Goal: Task Accomplishment & Management: Manage account settings

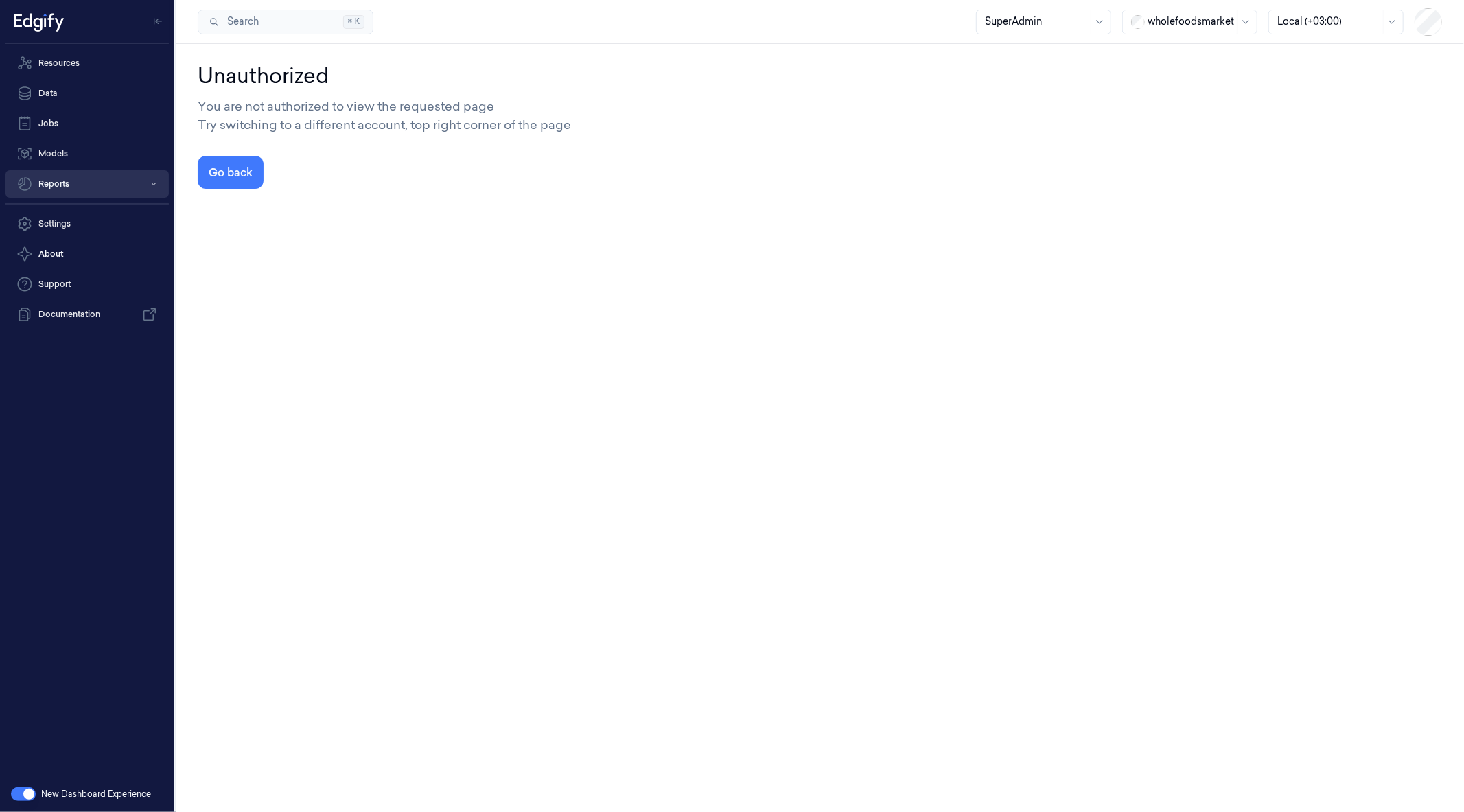
click at [94, 189] on button "Reports" at bounding box center [87, 183] width 163 height 27
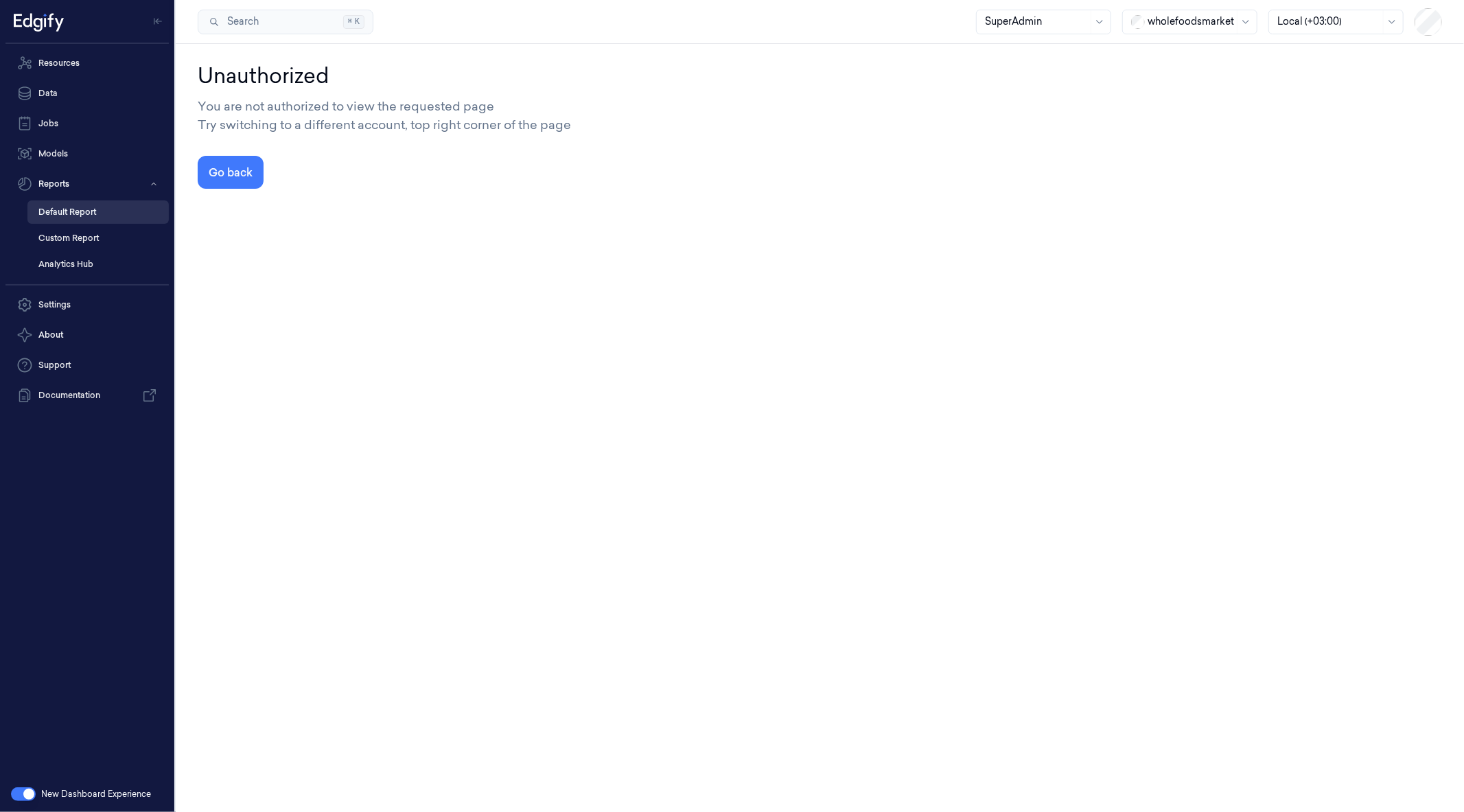
click at [79, 219] on link "Default Report" at bounding box center [97, 211] width 141 height 24
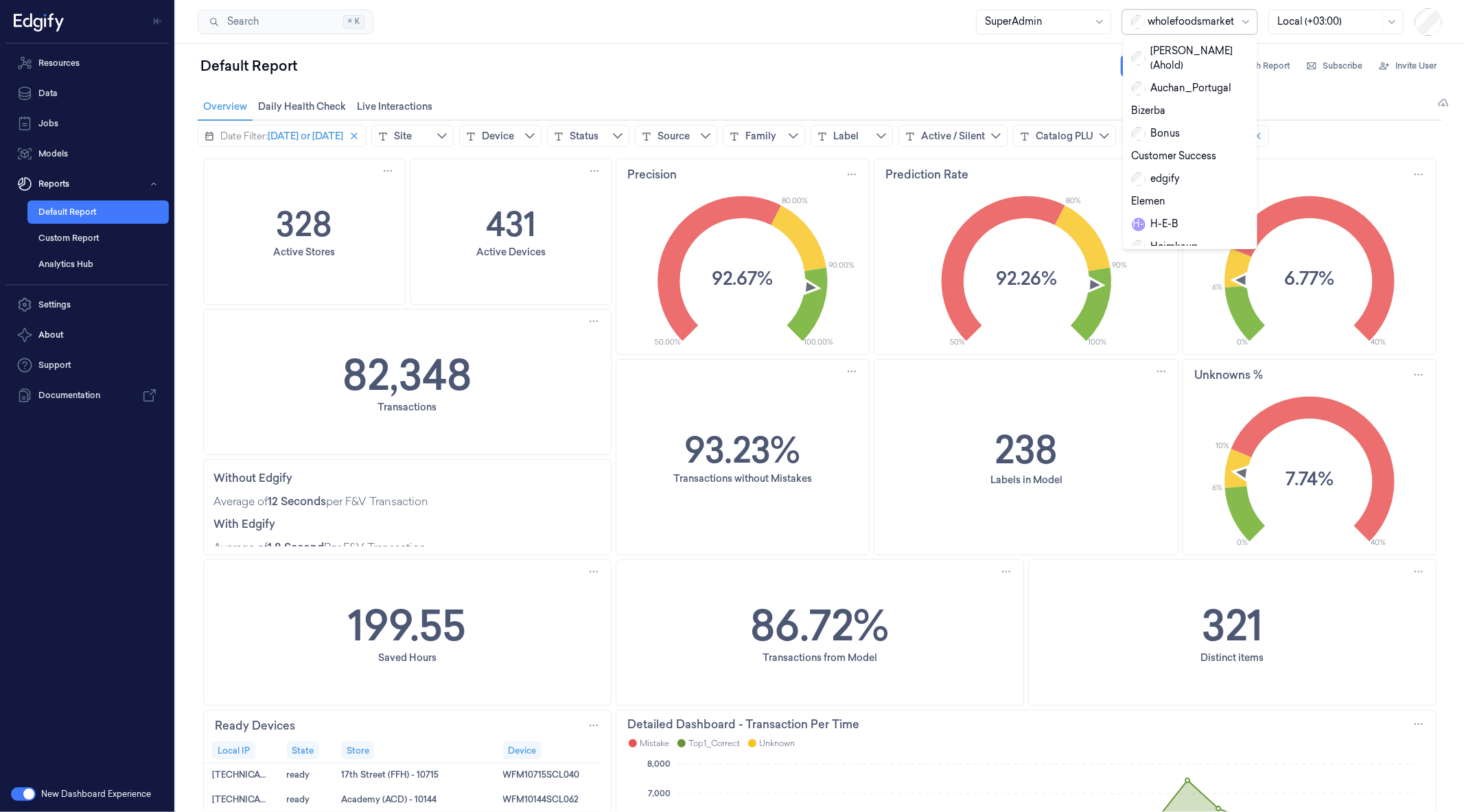
click at [1158, 25] on div at bounding box center [1190, 21] width 87 height 14
type input "re"
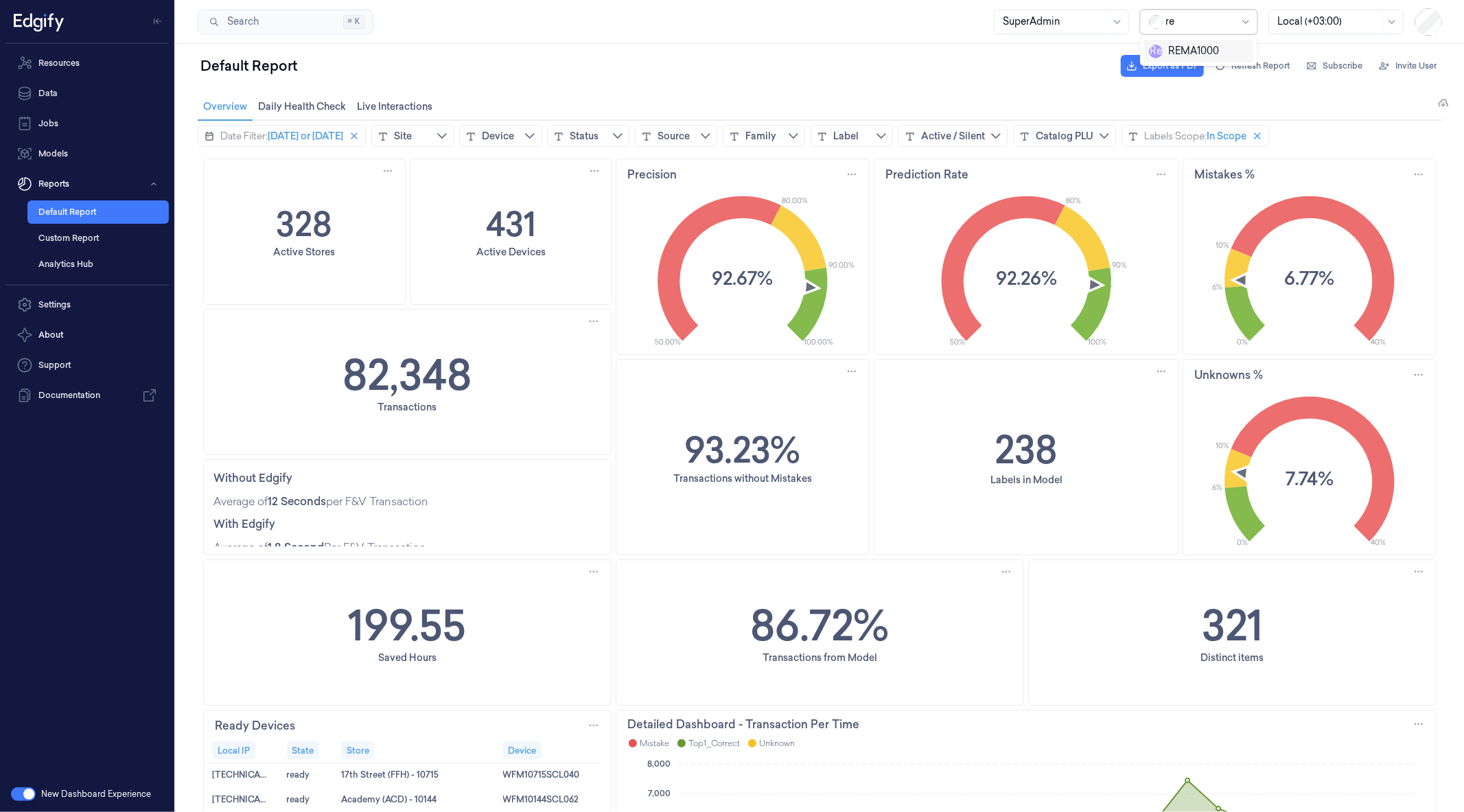
click at [1182, 46] on div "R e REMA1000" at bounding box center [1184, 51] width 70 height 14
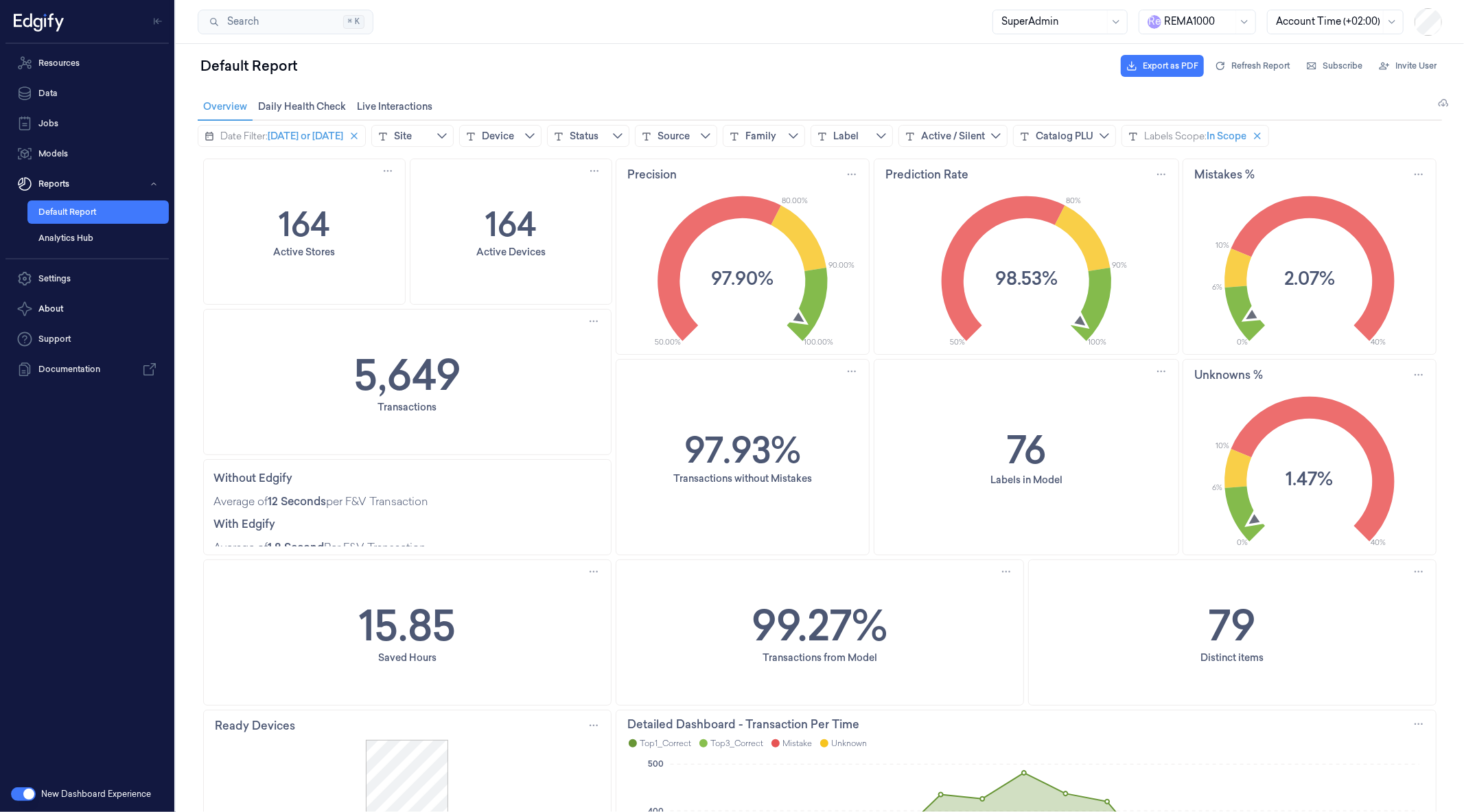
click at [292, 636] on div "15.85 Saved Hours" at bounding box center [407, 631] width 407 height 145
click at [104, 105] on link "Data" at bounding box center [87, 93] width 163 height 27
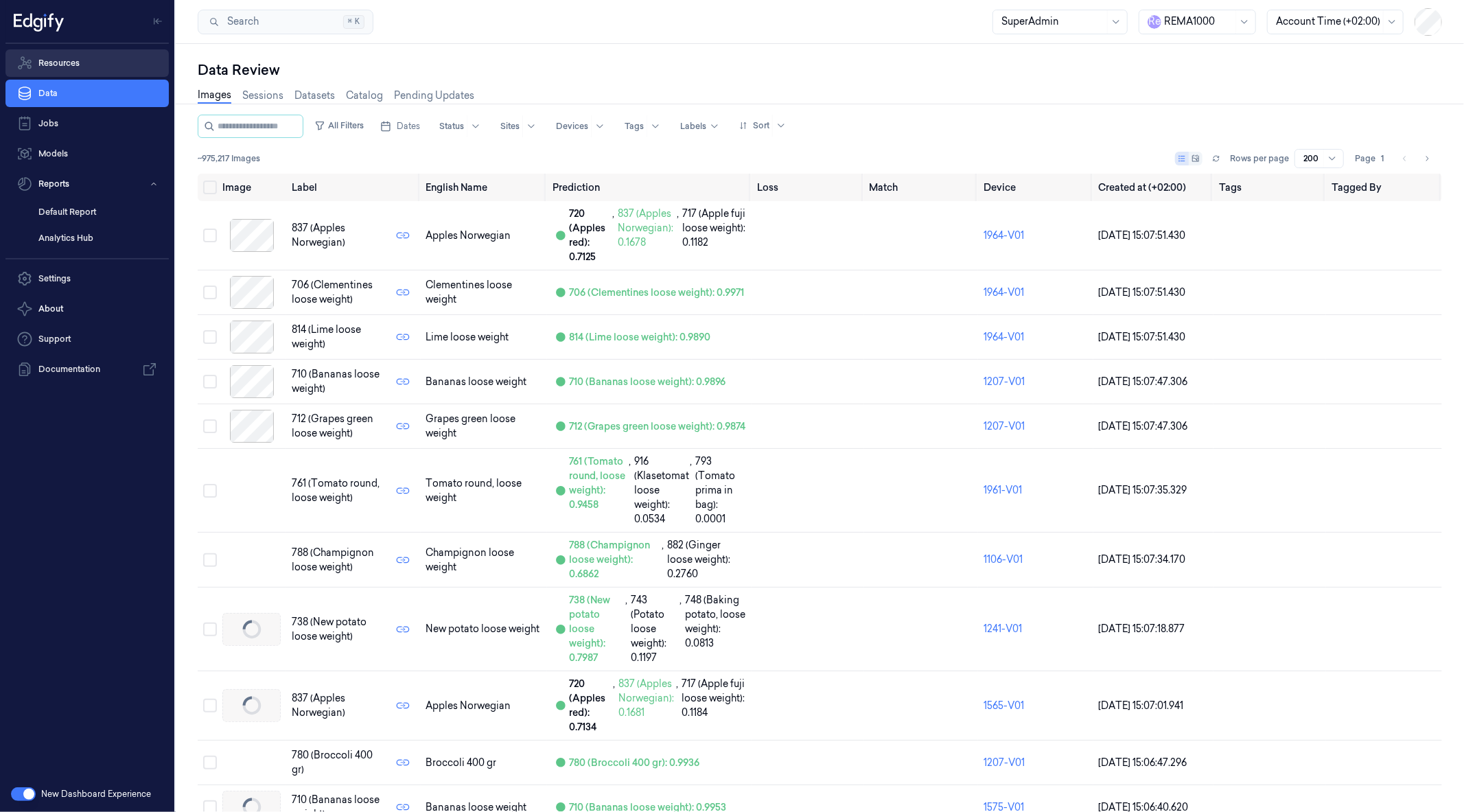
click at [73, 66] on link "Resources" at bounding box center [87, 62] width 163 height 27
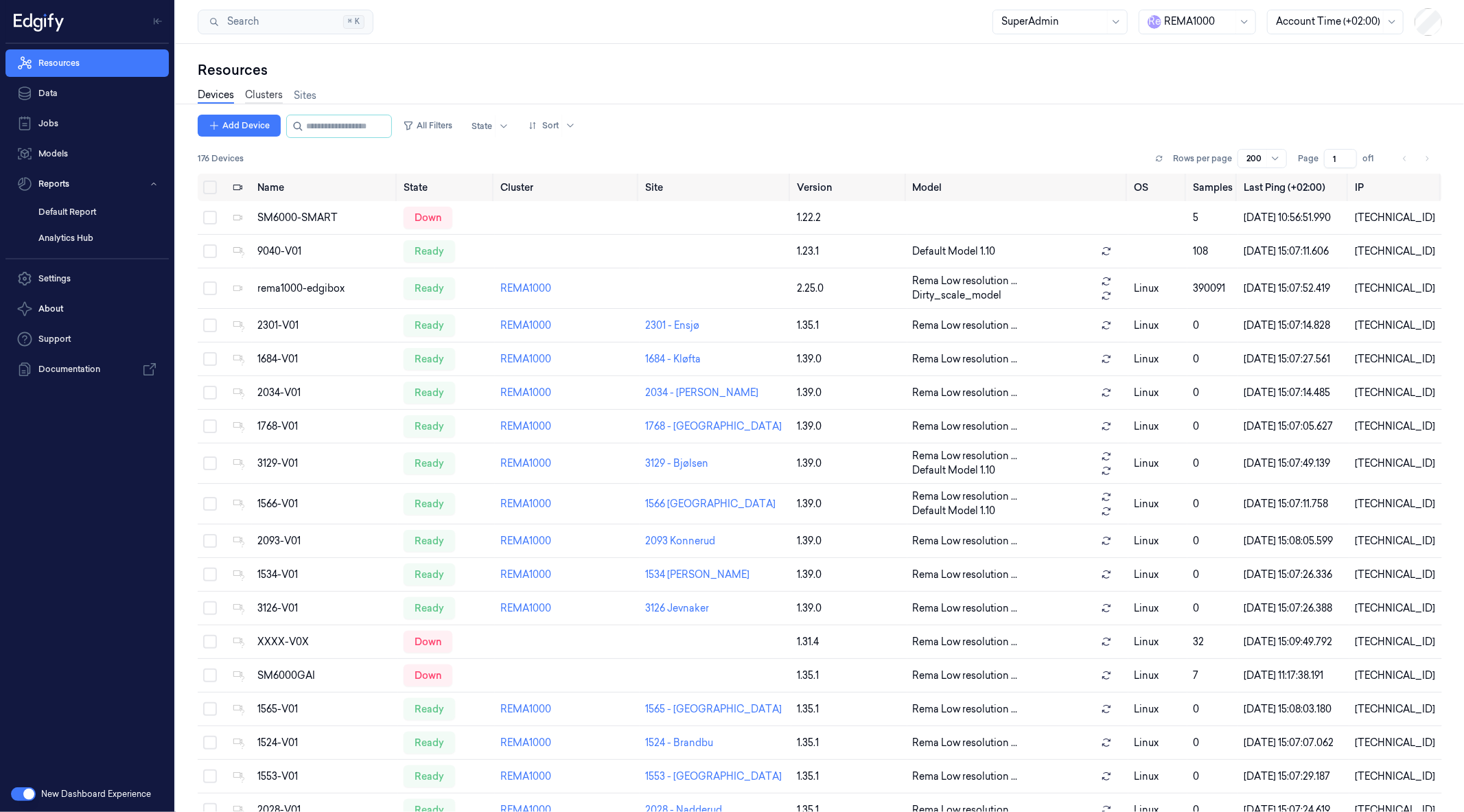
click at [272, 95] on link "Clusters" at bounding box center [263, 96] width 38 height 16
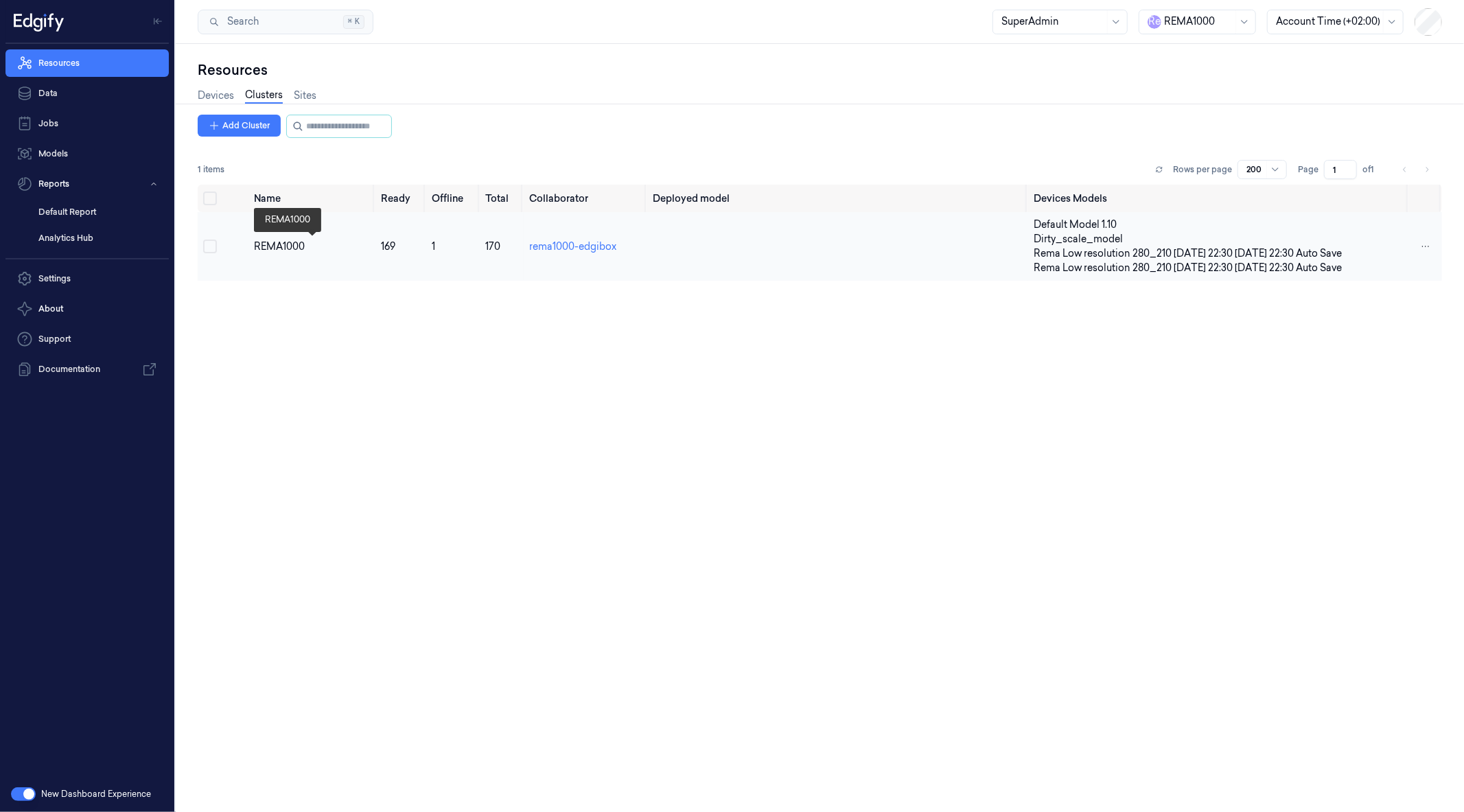
click at [287, 249] on div "REMA1000" at bounding box center [311, 246] width 116 height 14
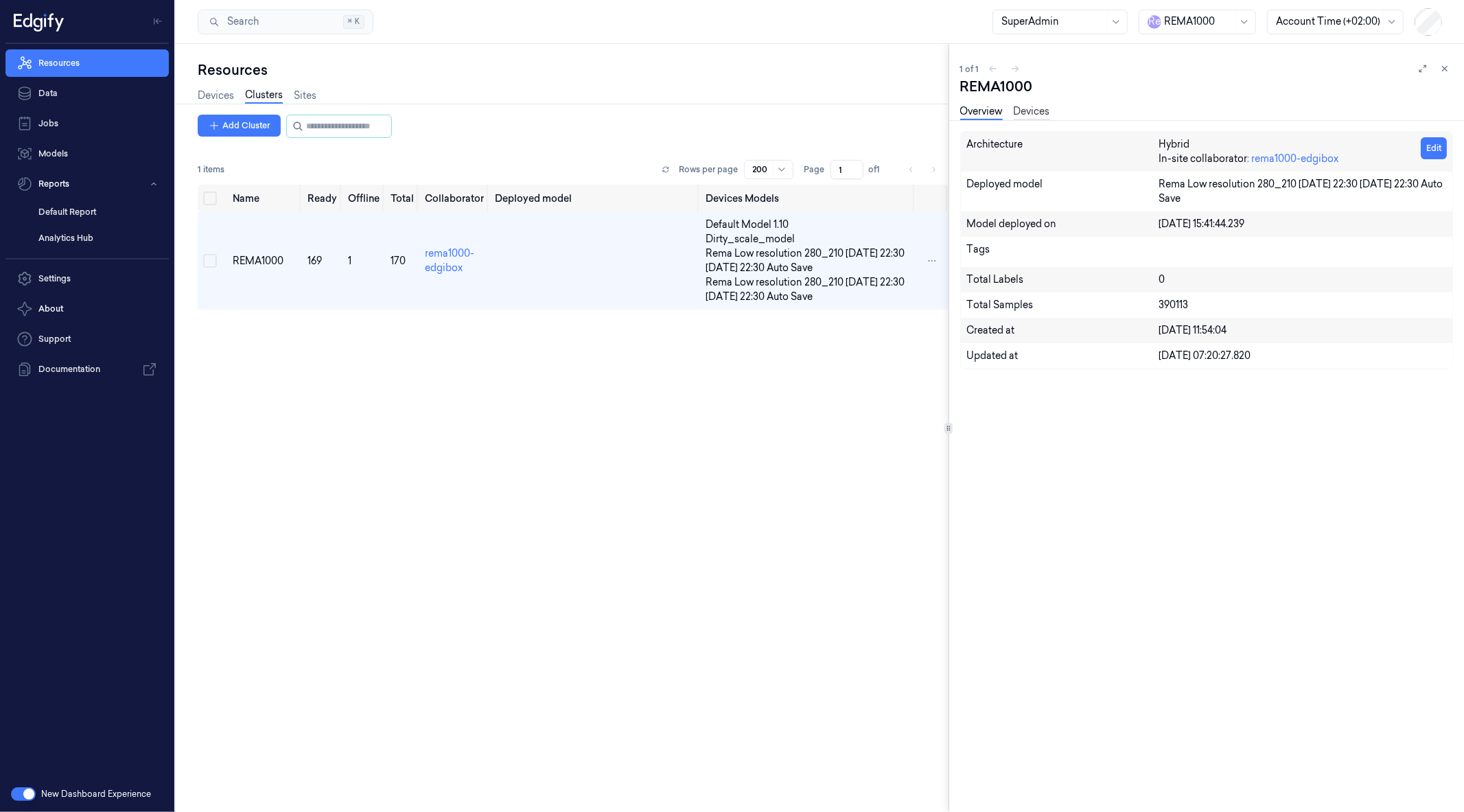
click at [1040, 112] on link "Devices" at bounding box center [1032, 112] width 36 height 16
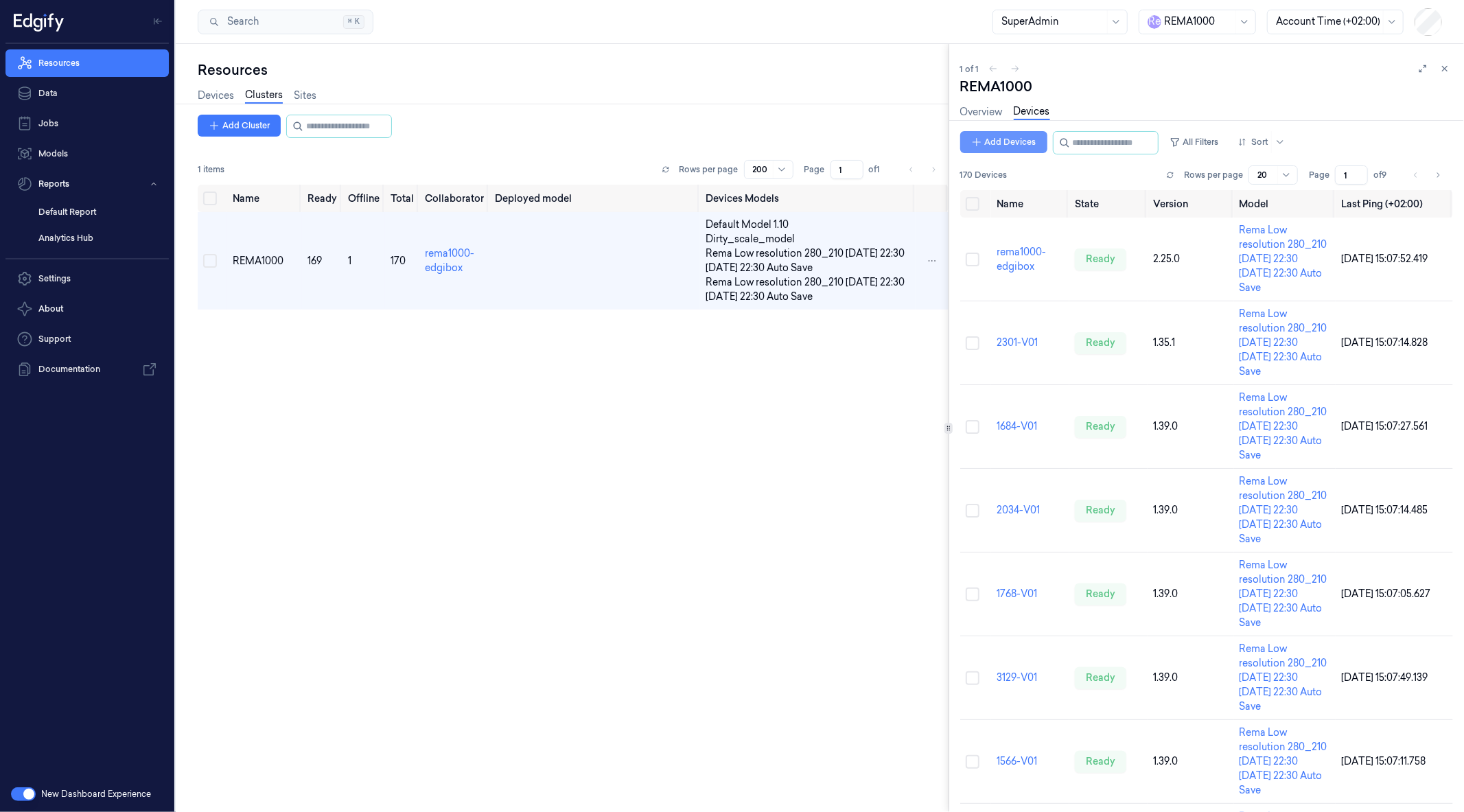
click at [996, 140] on button "Add Devices" at bounding box center [1003, 141] width 87 height 22
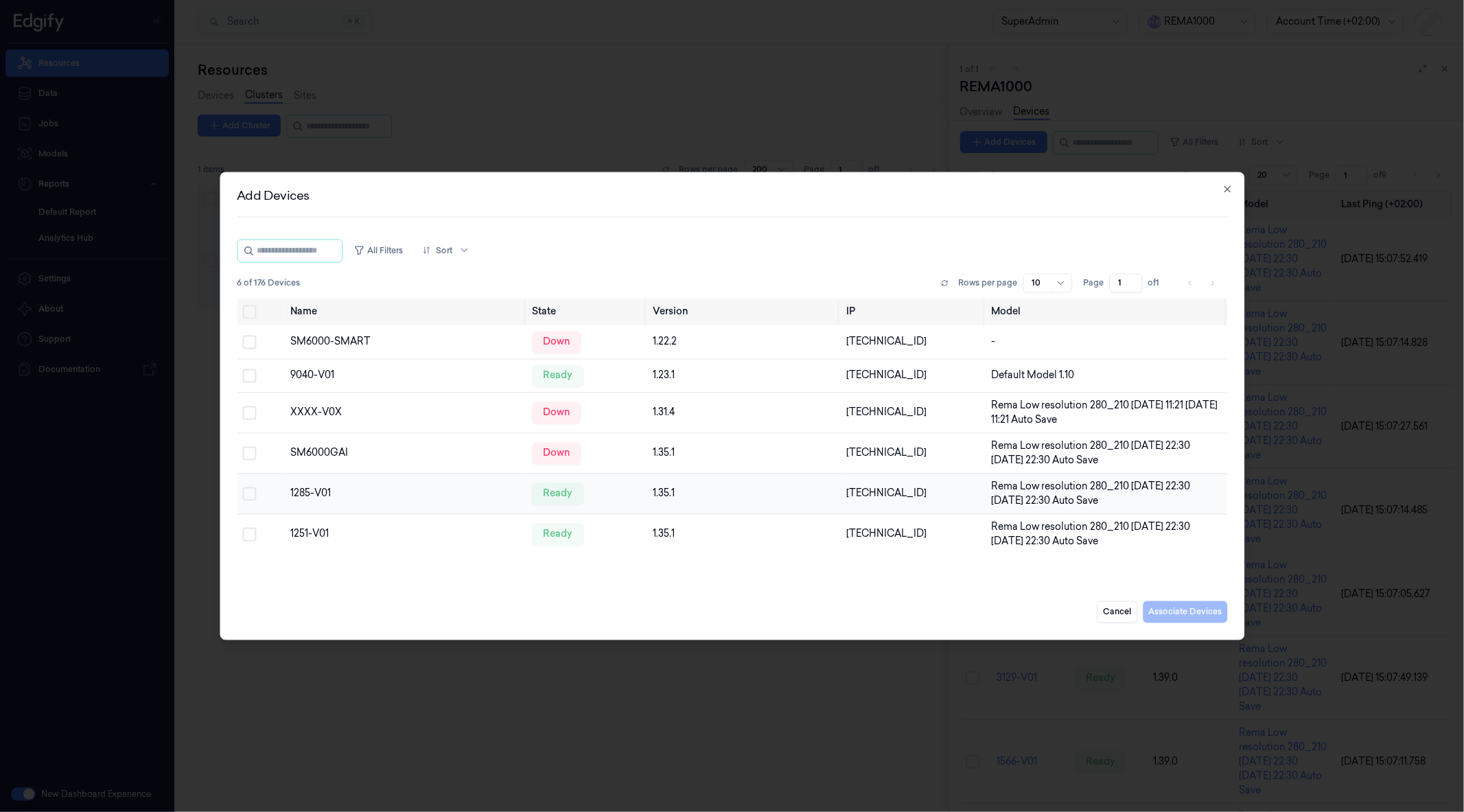
click at [252, 492] on button "Select row" at bounding box center [249, 494] width 14 height 14
click at [245, 535] on button "Select row" at bounding box center [249, 534] width 14 height 14
click at [1174, 609] on button "Associate Devices" at bounding box center [1185, 611] width 84 height 22
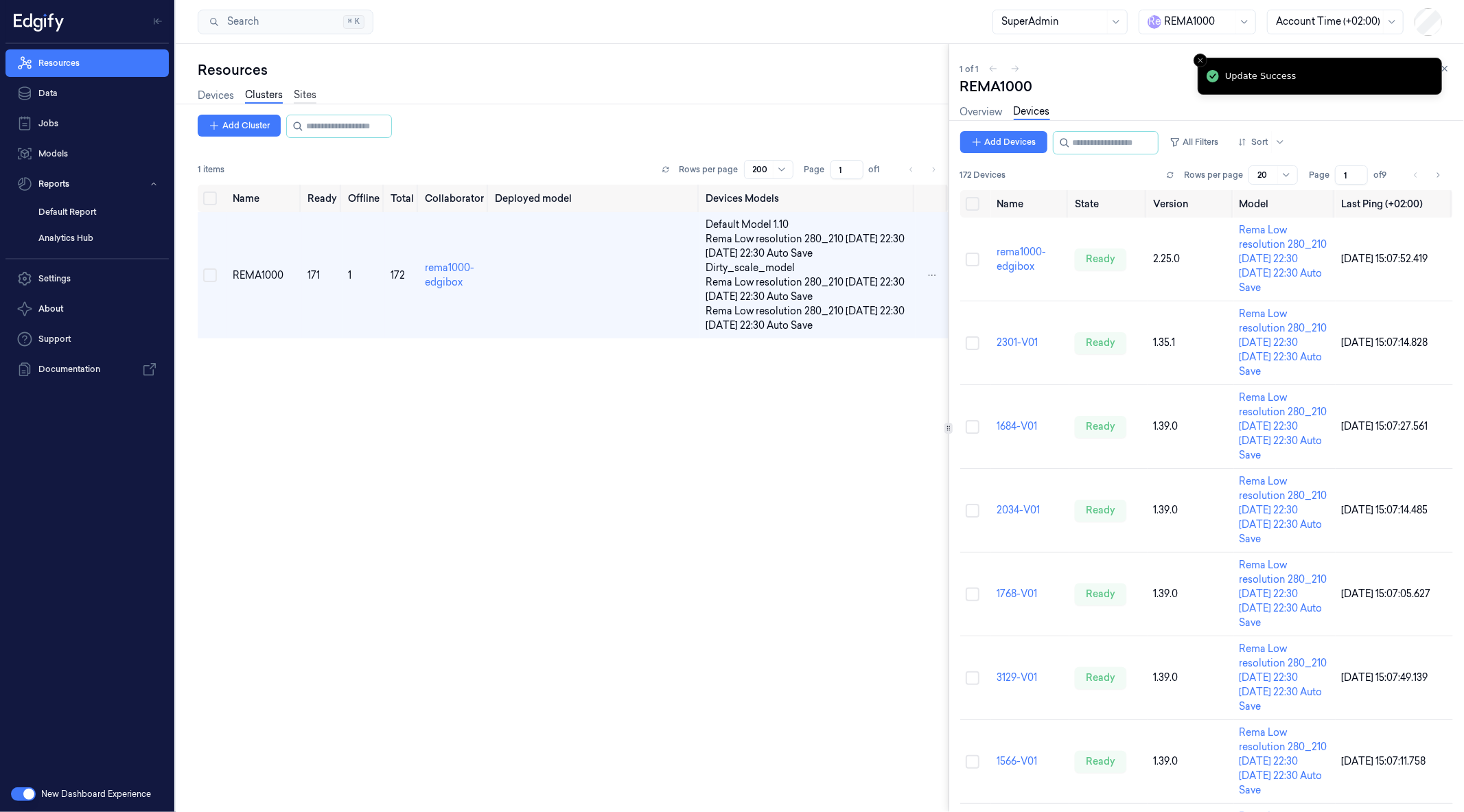
click at [310, 99] on link "Sites" at bounding box center [305, 96] width 23 height 16
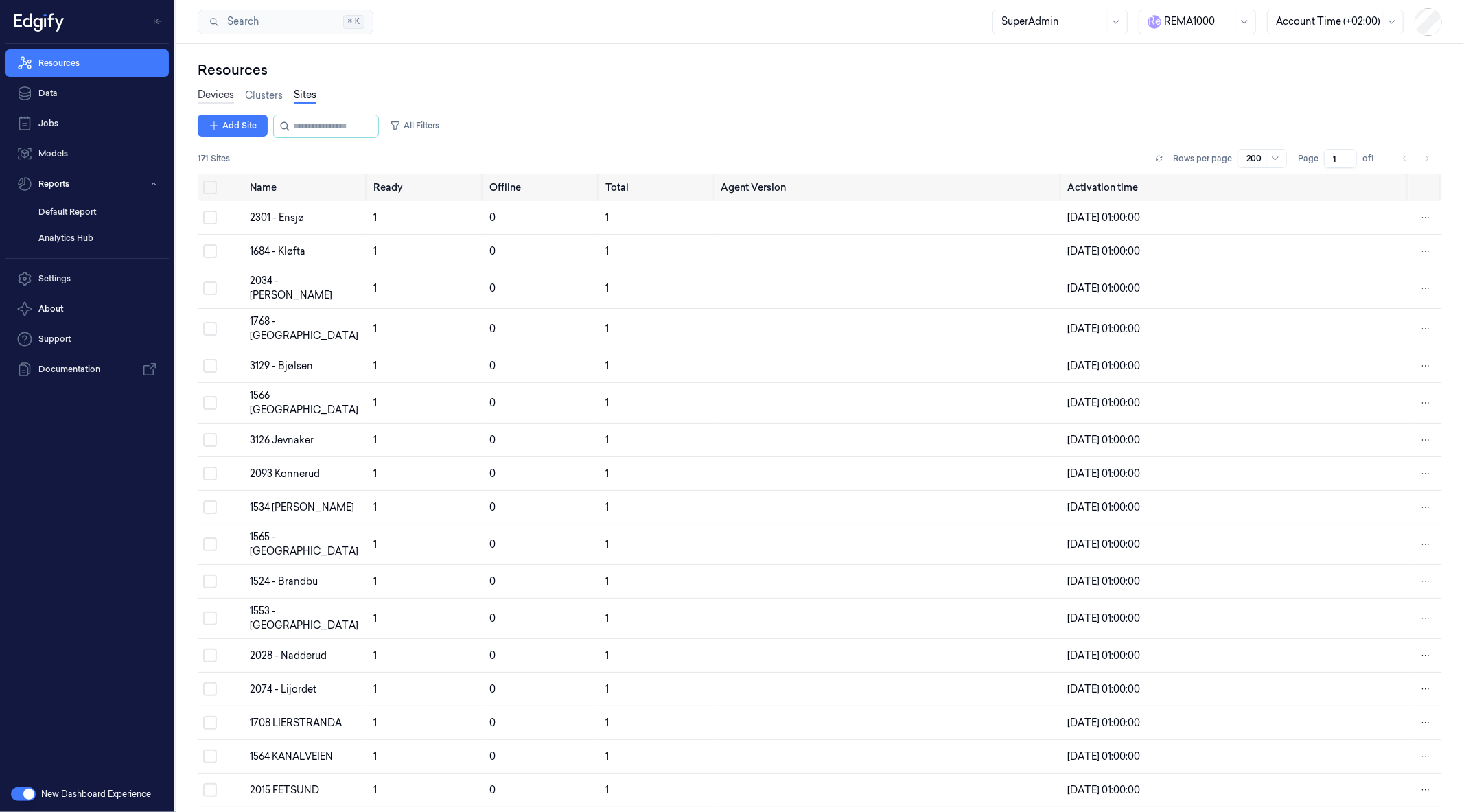
click at [208, 100] on link "Devices" at bounding box center [215, 96] width 36 height 16
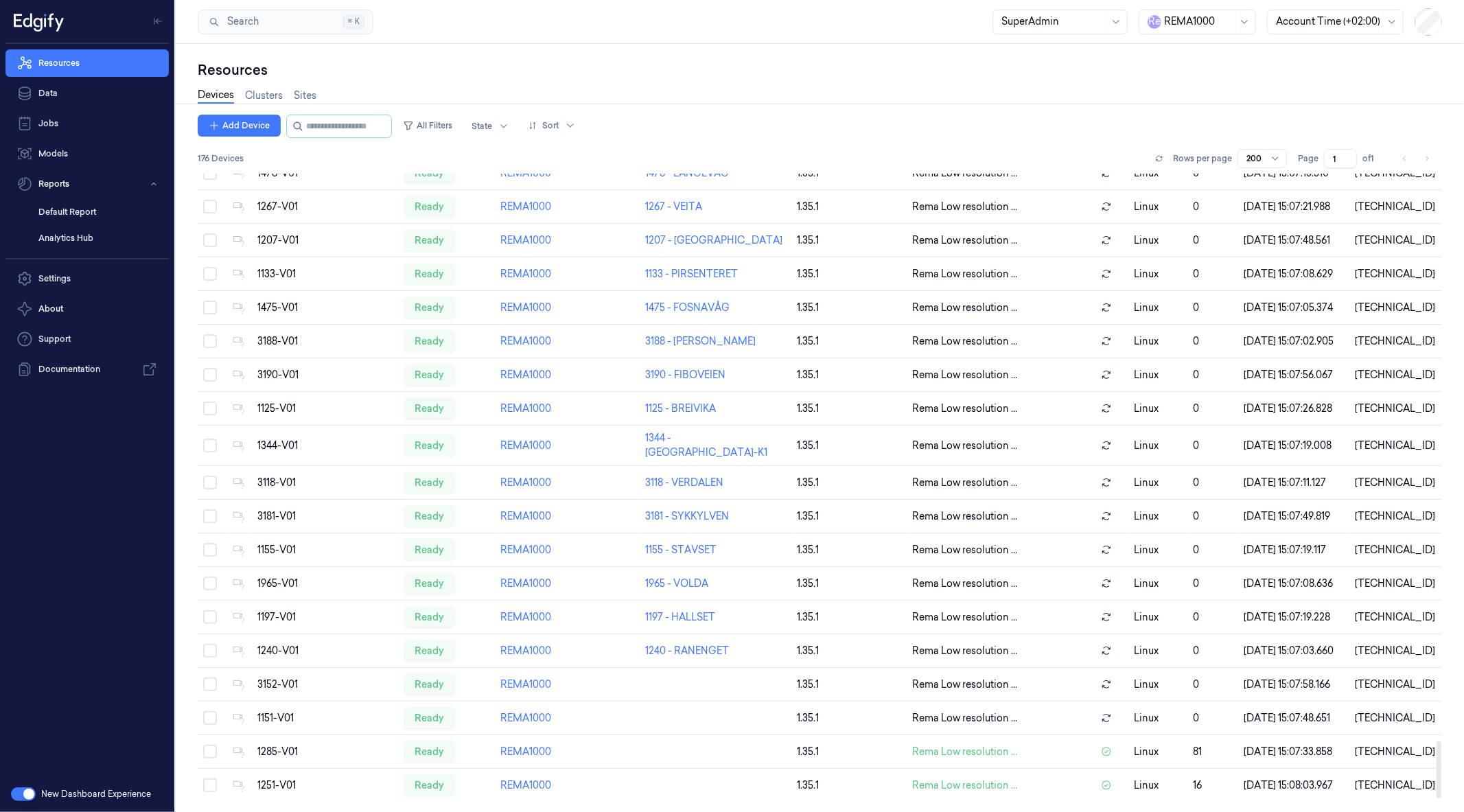
scroll to position [6516, 0]
click at [305, 96] on link "Sites" at bounding box center [305, 96] width 23 height 16
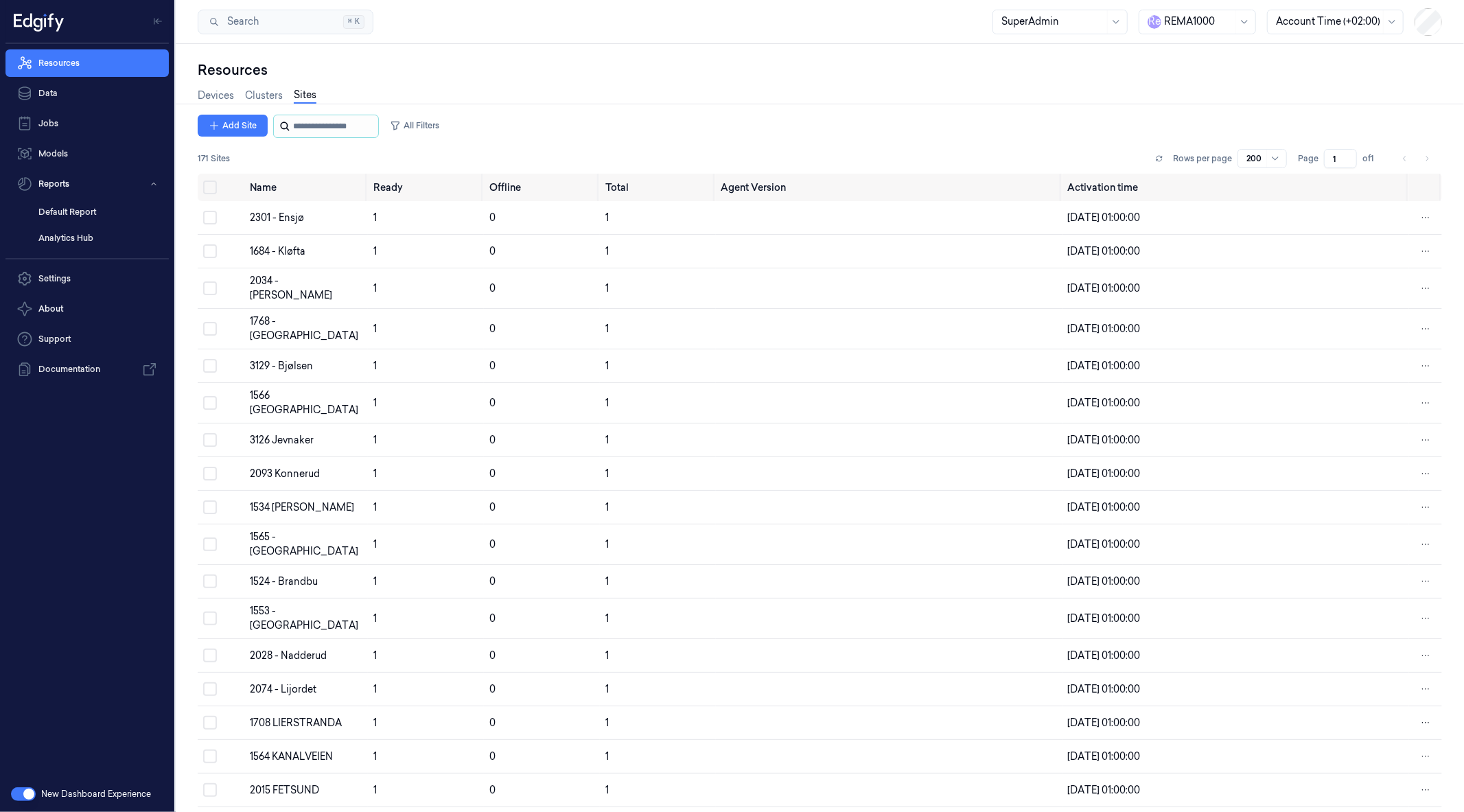
click at [326, 129] on input "string" at bounding box center [334, 125] width 82 height 22
type input "****"
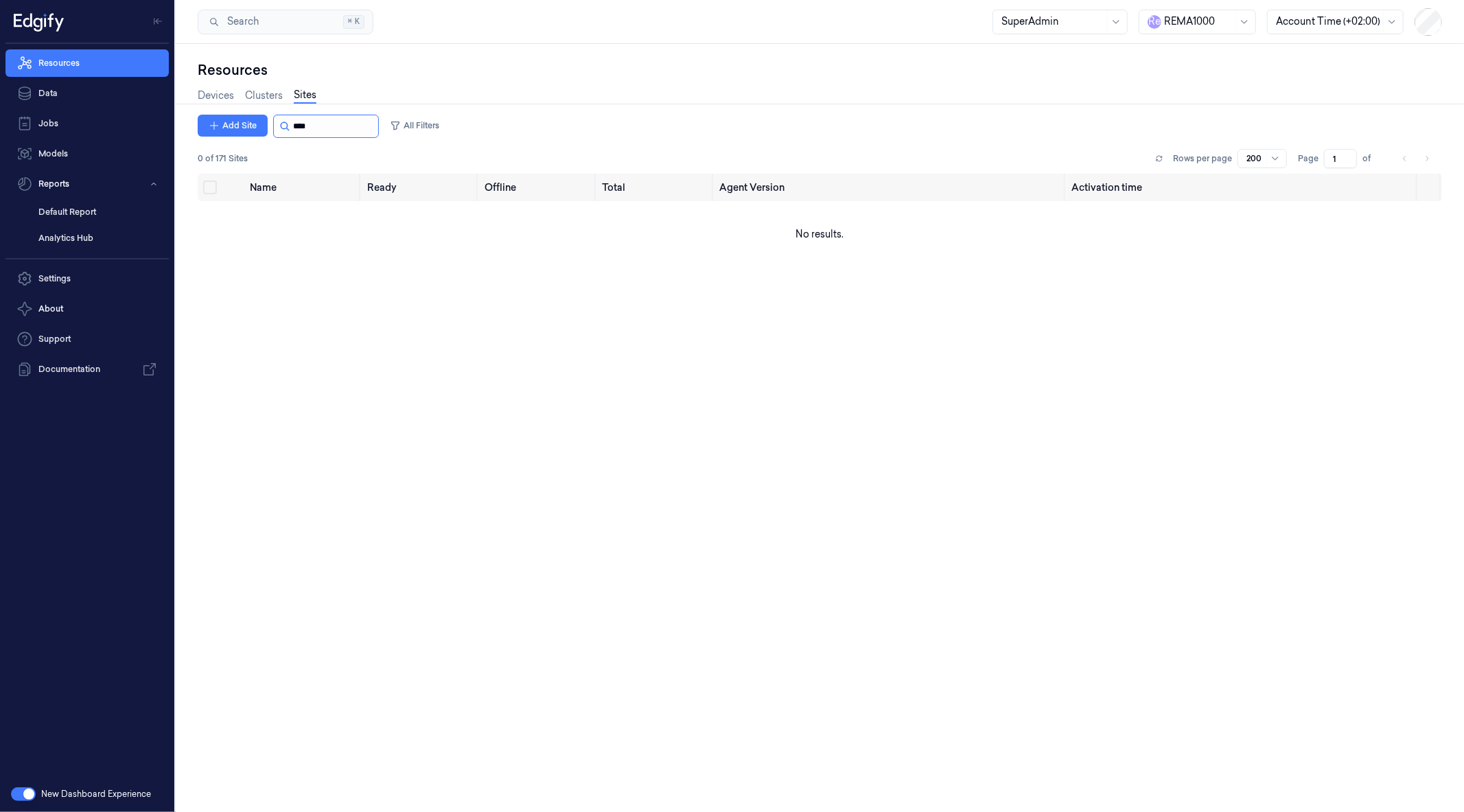
click at [313, 125] on input "string" at bounding box center [334, 125] width 82 height 22
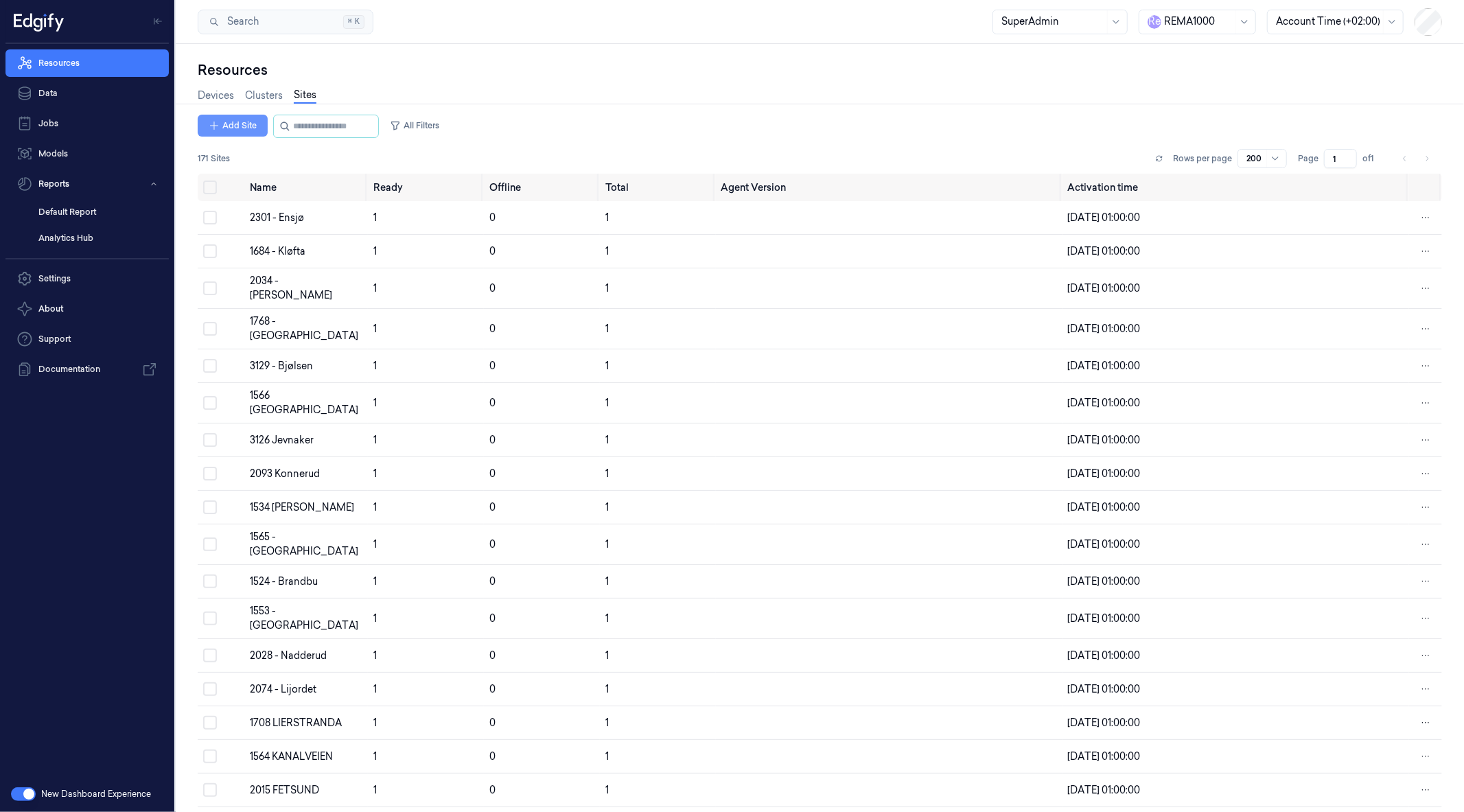
click at [235, 121] on button "Add Site" at bounding box center [232, 125] width 70 height 22
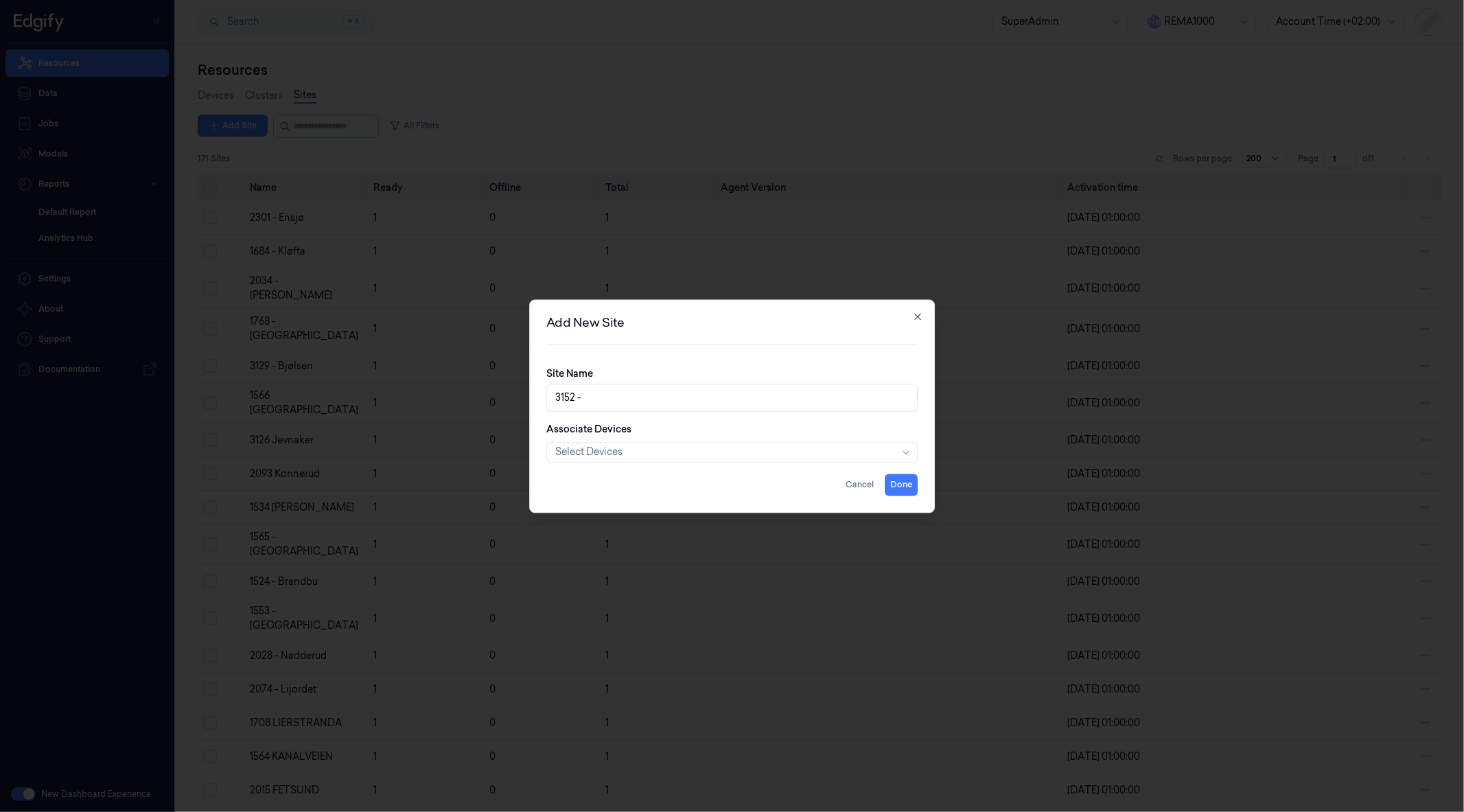
click at [647, 395] on input "3152 -" at bounding box center [732, 396] width 372 height 27
paste input "ASKIM"
type input "3152 - ASKIM"
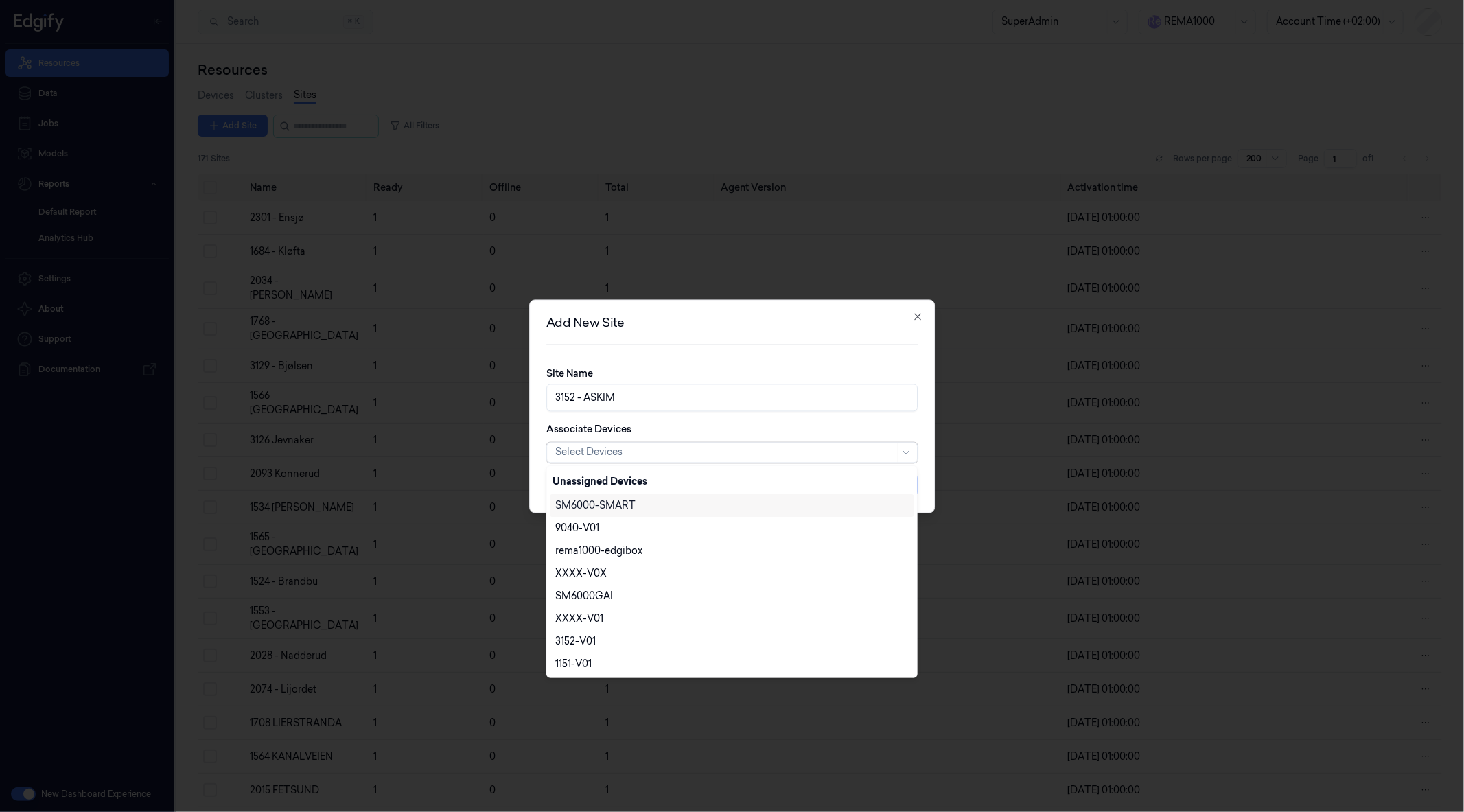
click at [602, 450] on div at bounding box center [725, 452] width 339 height 14
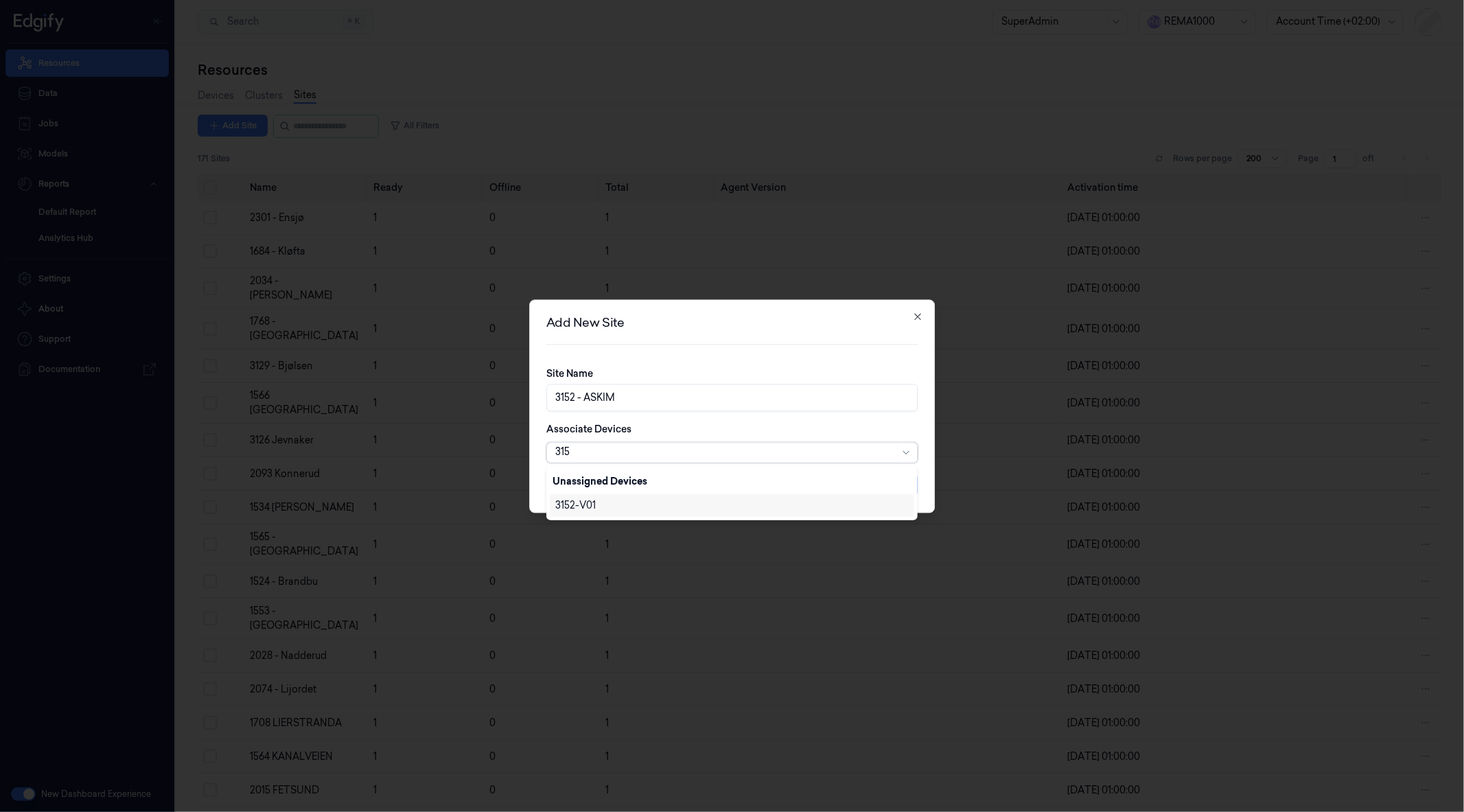
type input "3152"
click at [616, 502] on div "3152-V01" at bounding box center [732, 505] width 354 height 14
click at [869, 420] on div "Site Name 3152 - ASKIM Associate Devices 3152-V01" at bounding box center [732, 420] width 372 height 107
click at [908, 485] on button "Done" at bounding box center [902, 484] width 33 height 22
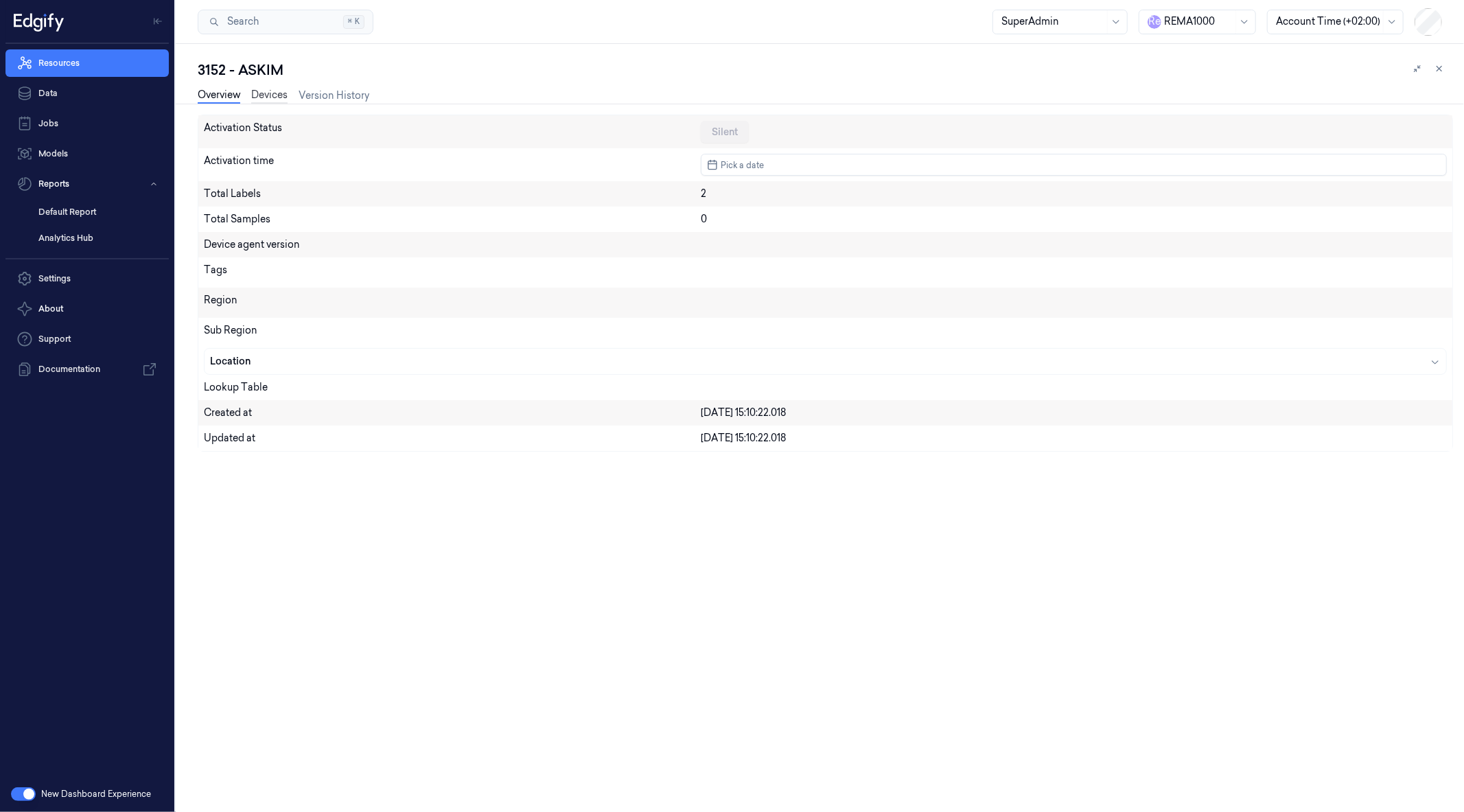
click at [261, 94] on link "Devices" at bounding box center [268, 96] width 36 height 16
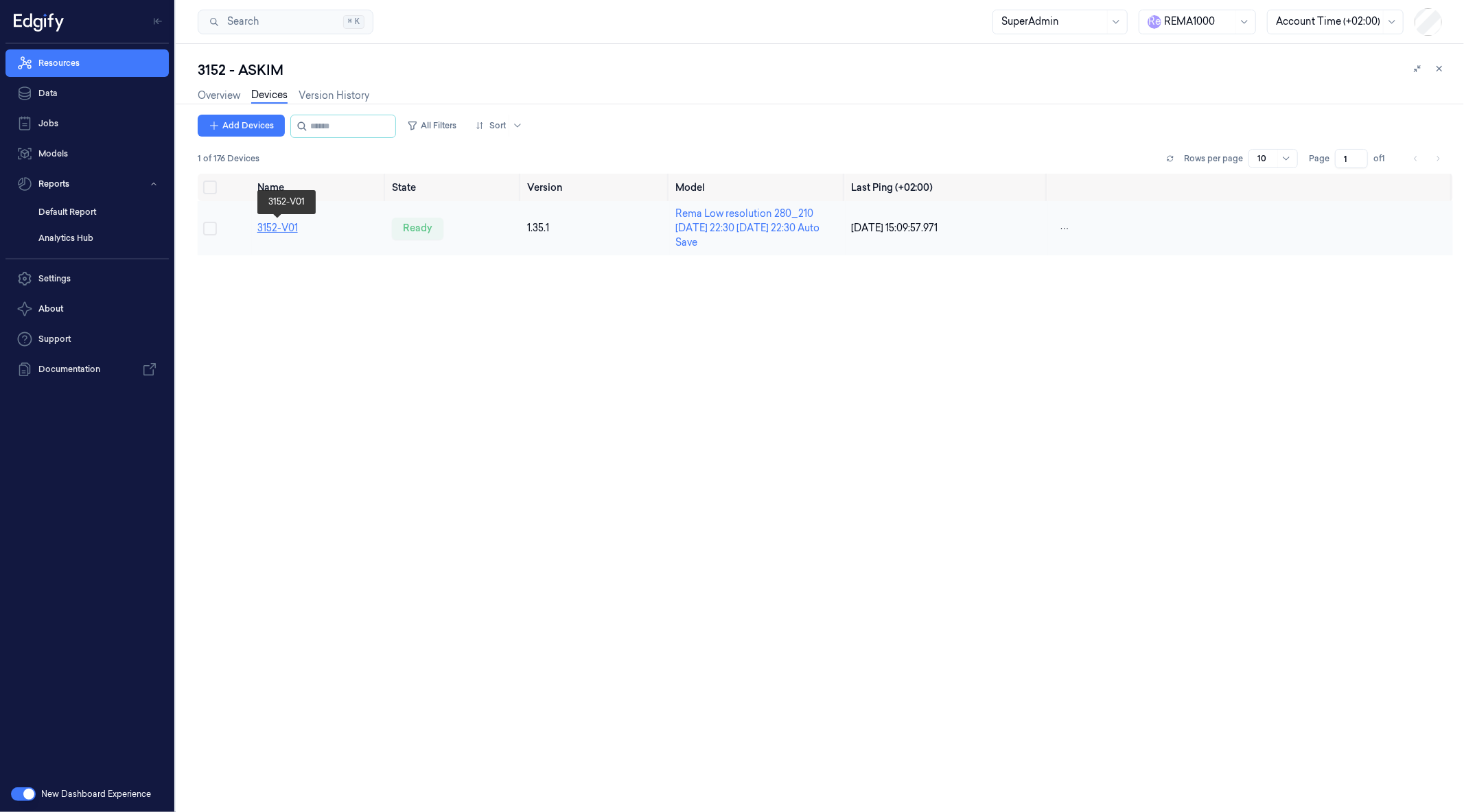
click at [291, 224] on link "3152-V01" at bounding box center [277, 228] width 40 height 12
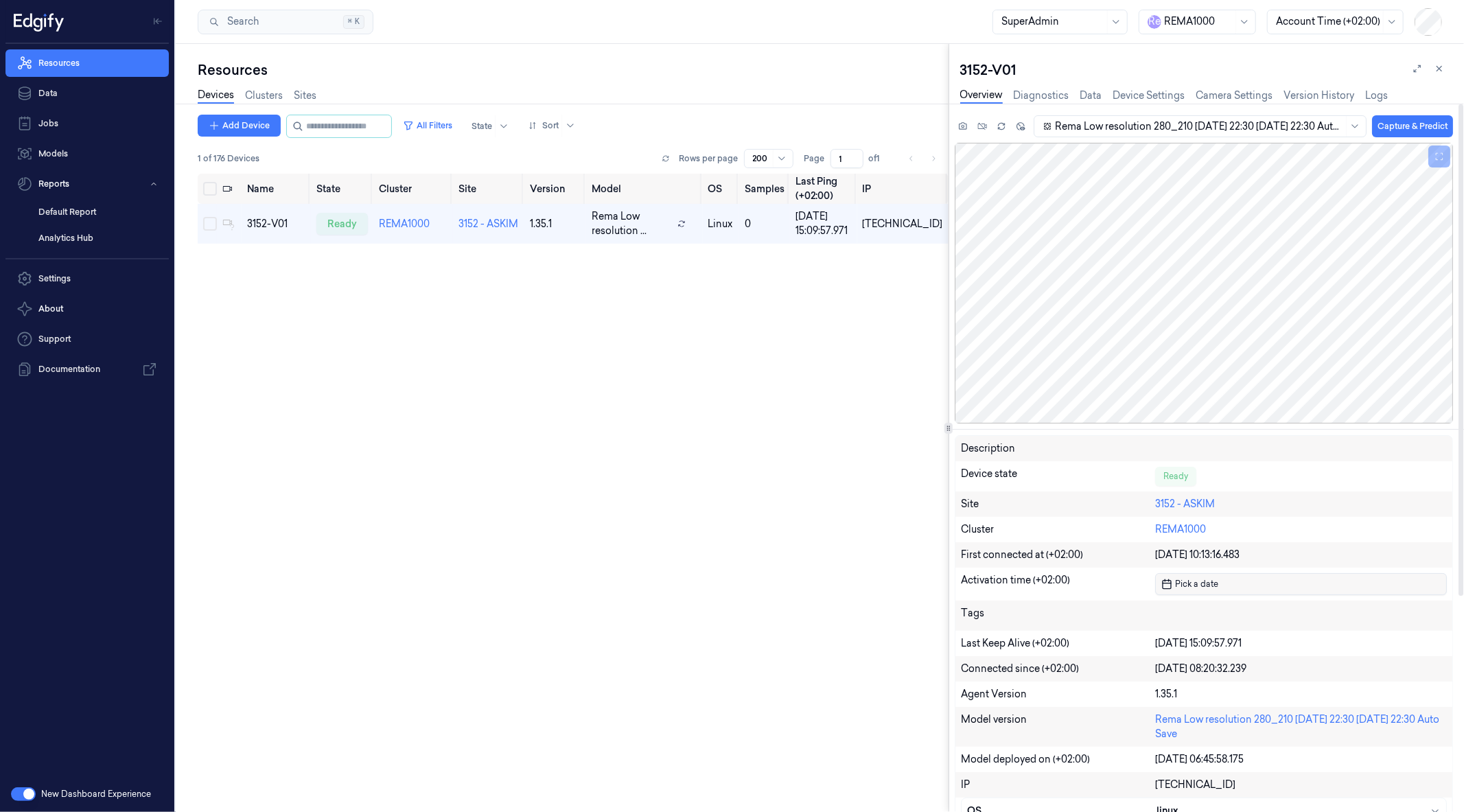
click at [1204, 586] on span "Pick a date" at bounding box center [1195, 583] width 46 height 13
click at [1222, 409] on button "2" at bounding box center [1218, 411] width 22 height 22
type input "[DATE] 00:00:00"
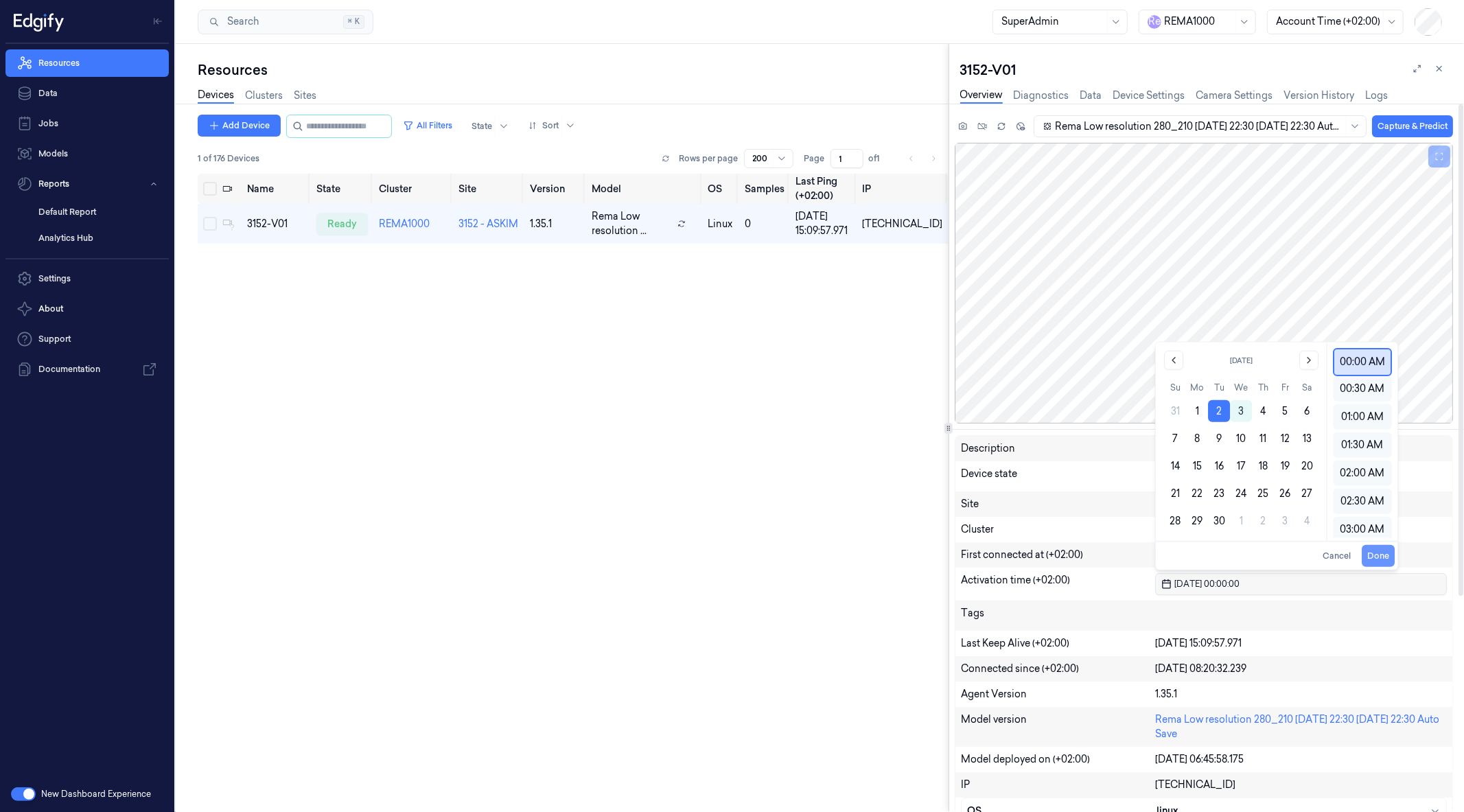
click at [1382, 556] on button "Done" at bounding box center [1378, 555] width 33 height 22
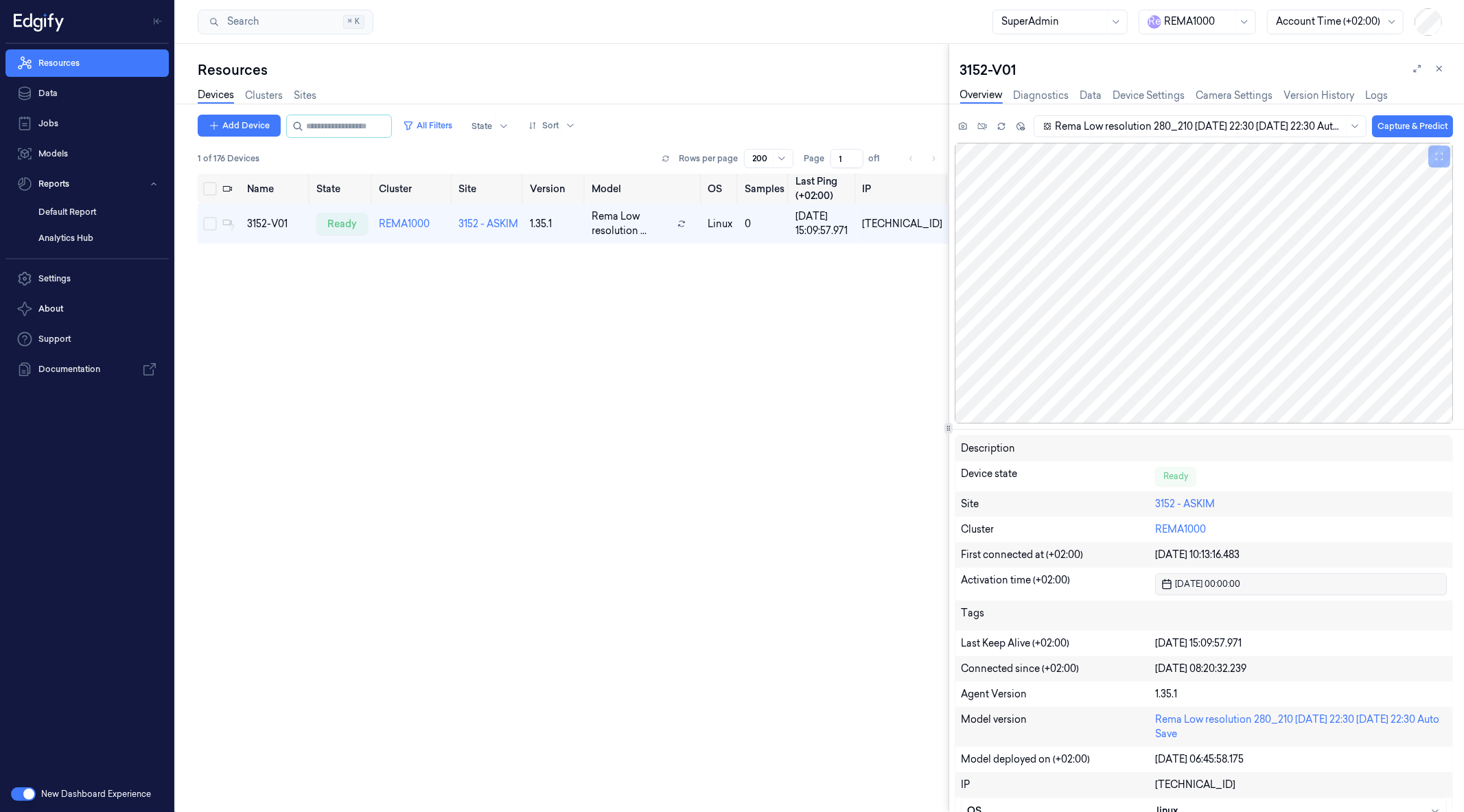
click at [716, 547] on div "Name State Cluster Site Version Model OS Samples Last Ping (+02:00) IP 3152-V01…" at bounding box center [573, 488] width 751 height 628
click at [1436, 66] on icon at bounding box center [1439, 68] width 10 height 10
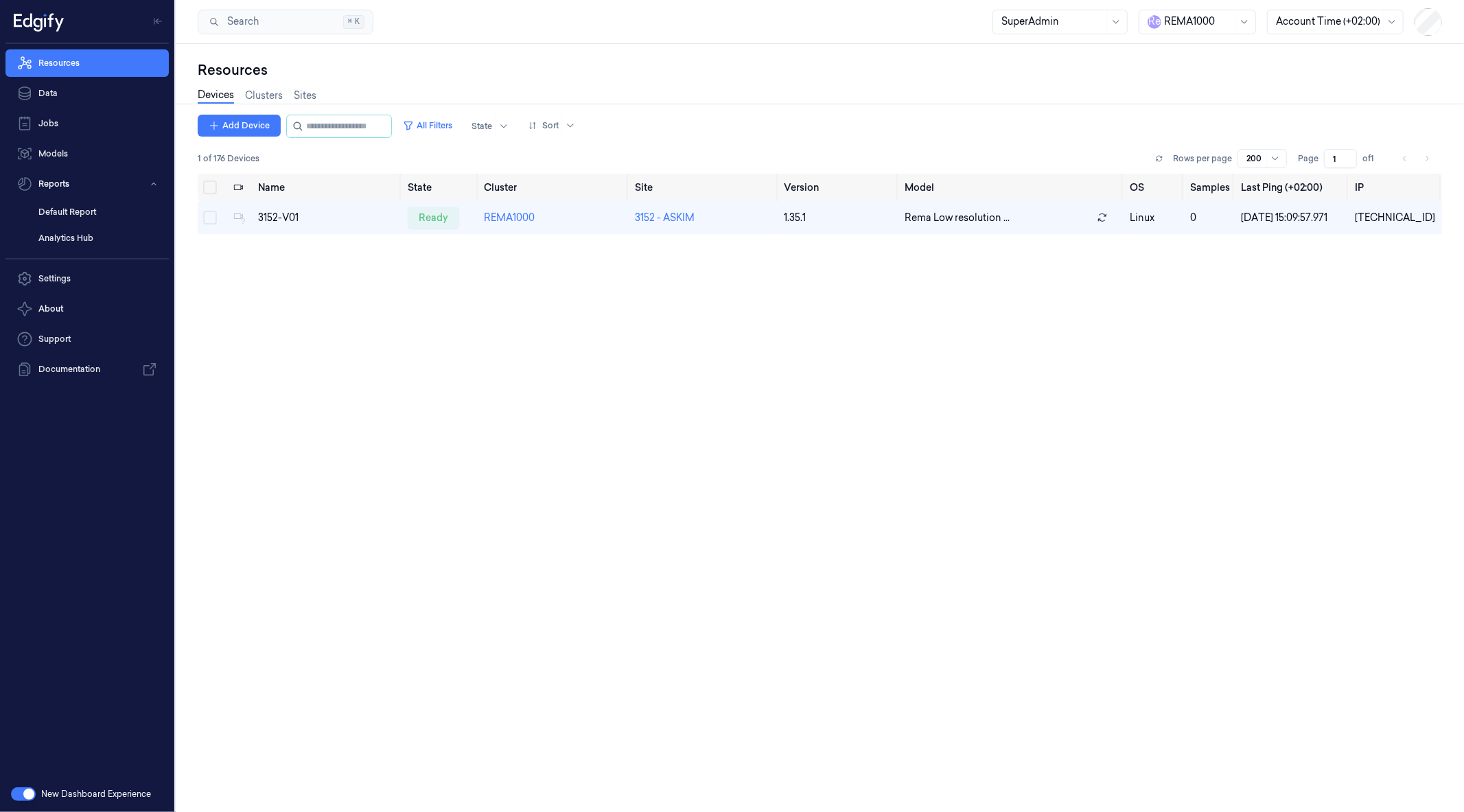
click at [200, 91] on link "Devices" at bounding box center [215, 96] width 36 height 16
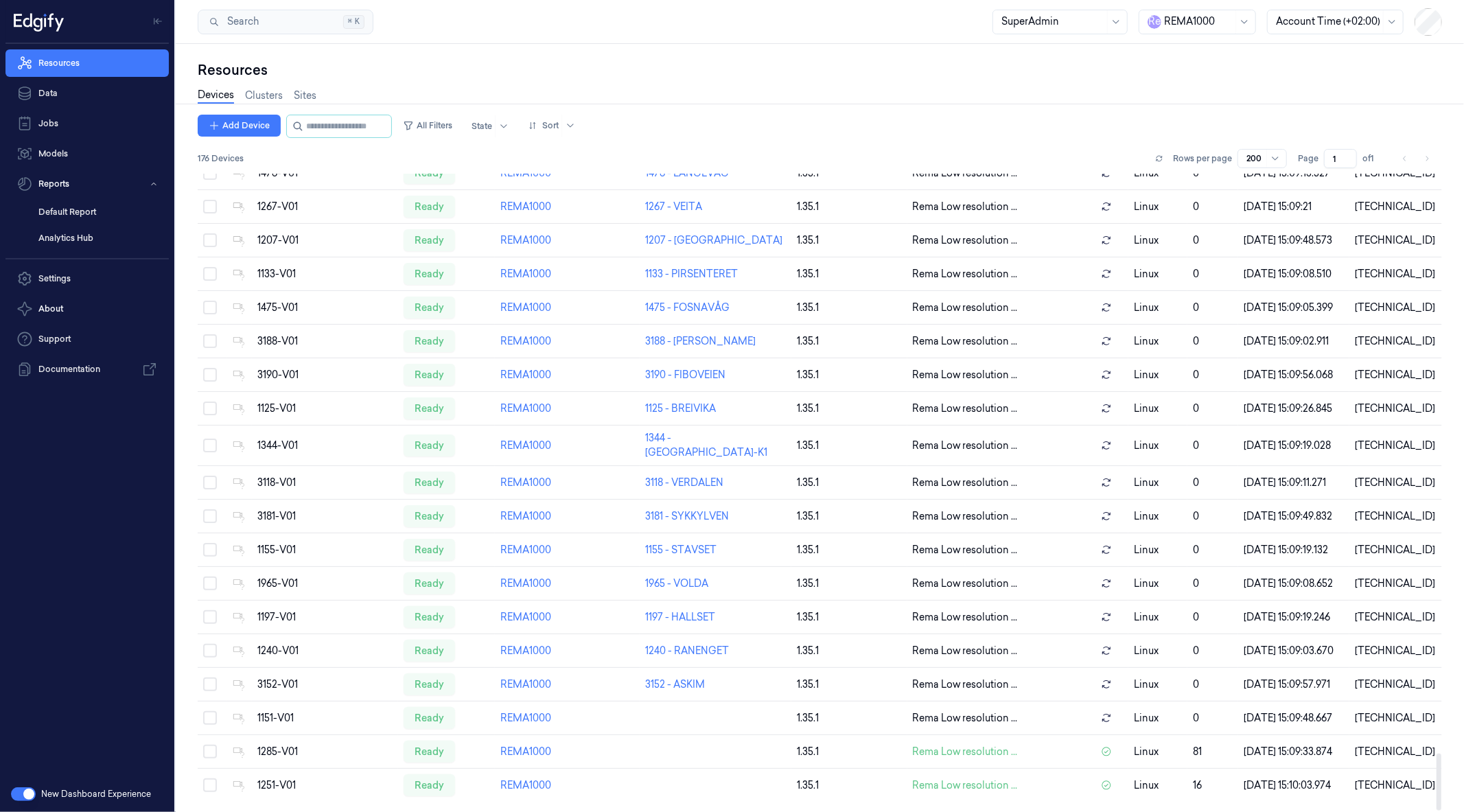
scroll to position [6516, 0]
click at [296, 99] on link "Sites" at bounding box center [305, 96] width 23 height 16
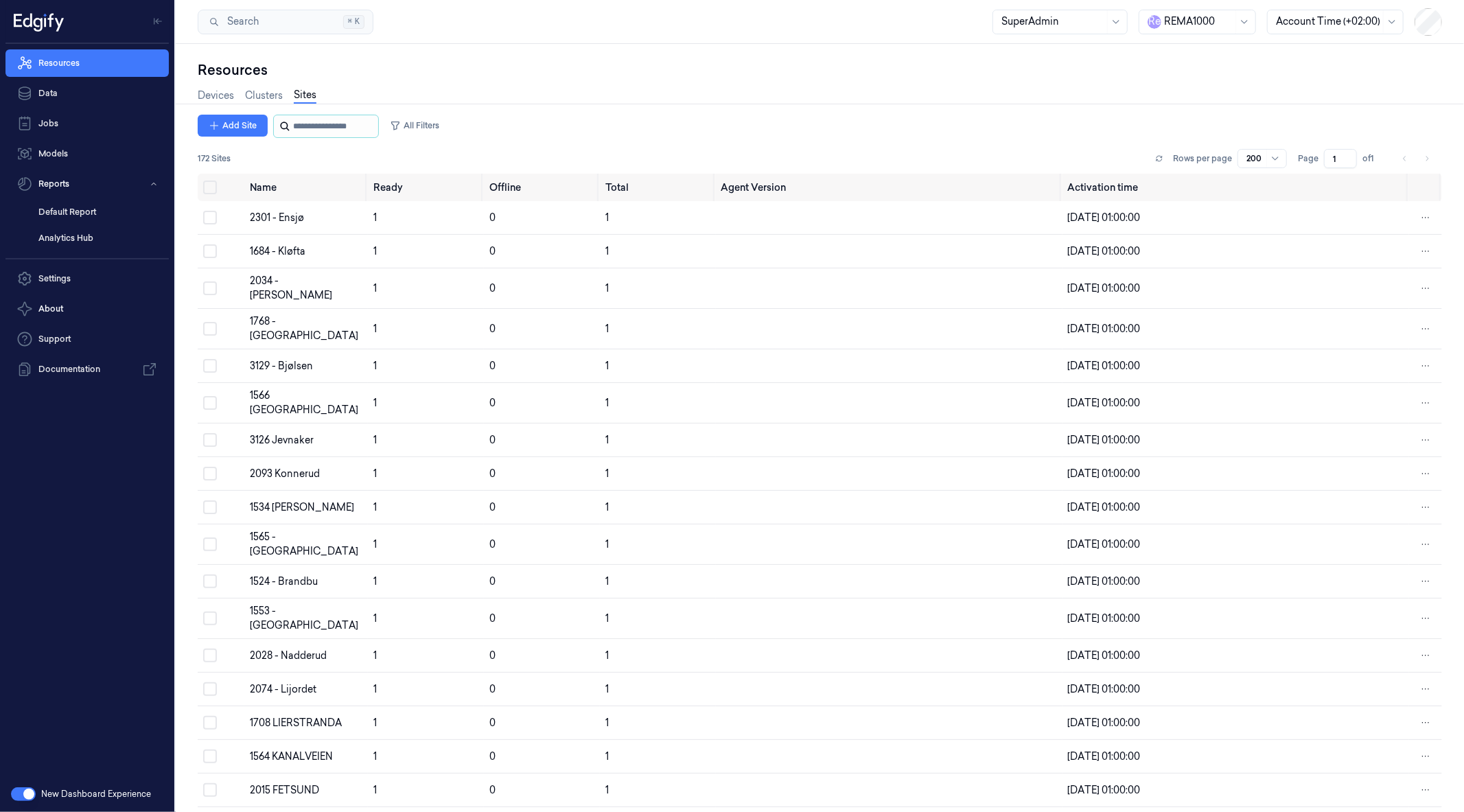
click at [317, 125] on input "string" at bounding box center [334, 125] width 82 height 22
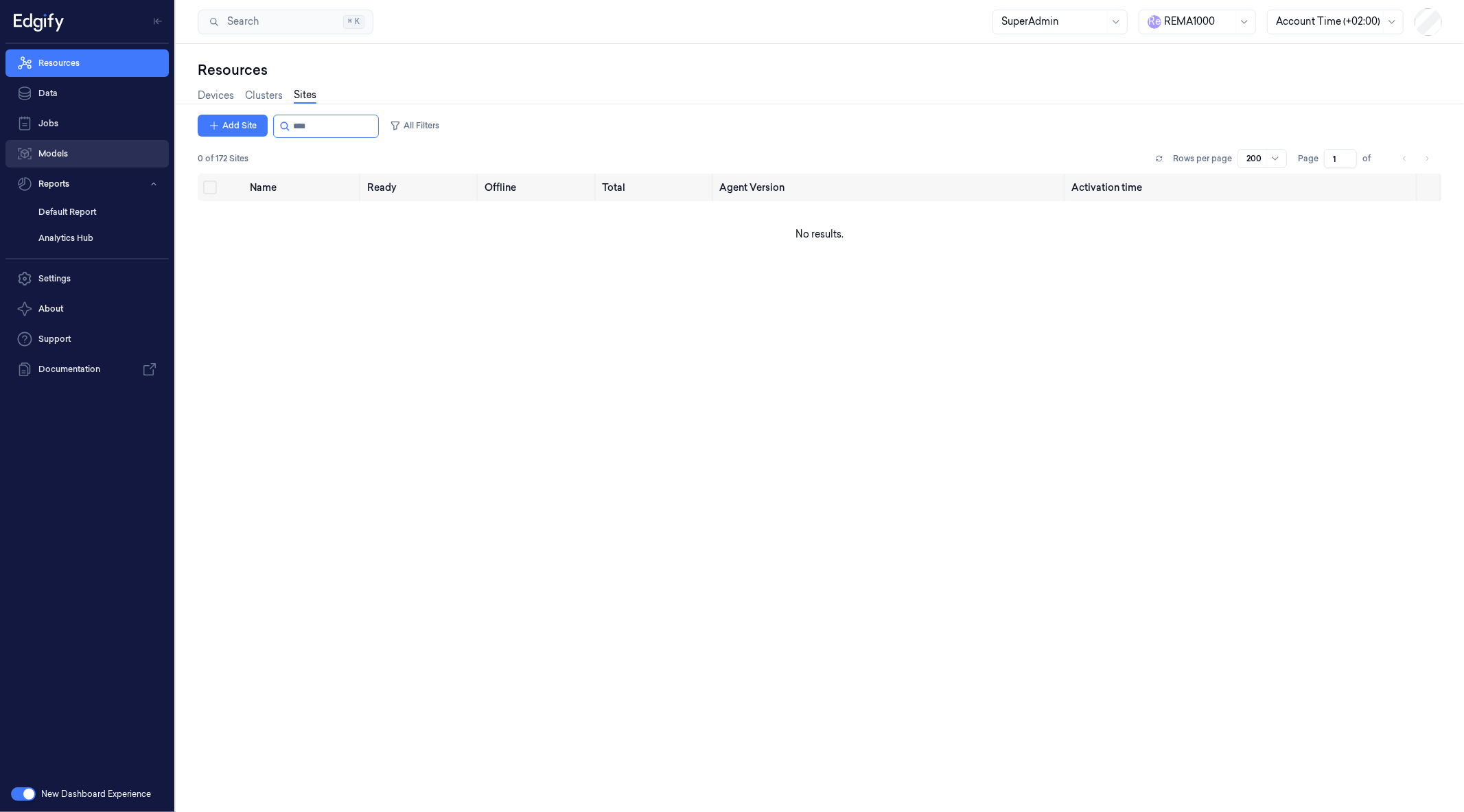
type input "****"
click at [232, 122] on button "Add Site" at bounding box center [232, 125] width 70 height 22
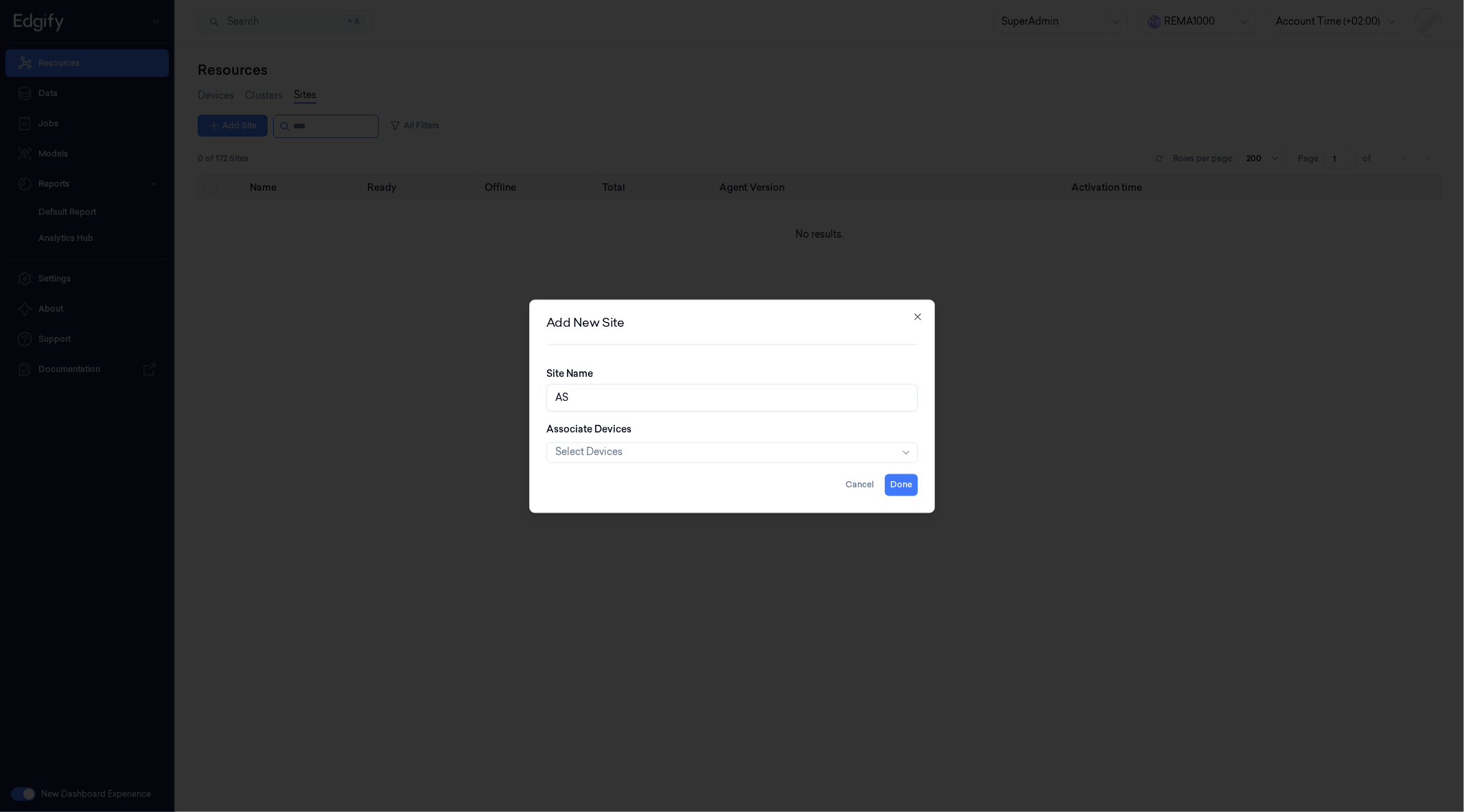
type input "A"
click at [648, 398] on input "1151 -" at bounding box center [732, 396] width 372 height 27
paste input "NIDARVOLL"
type input "1151 - NIDARVOLL"
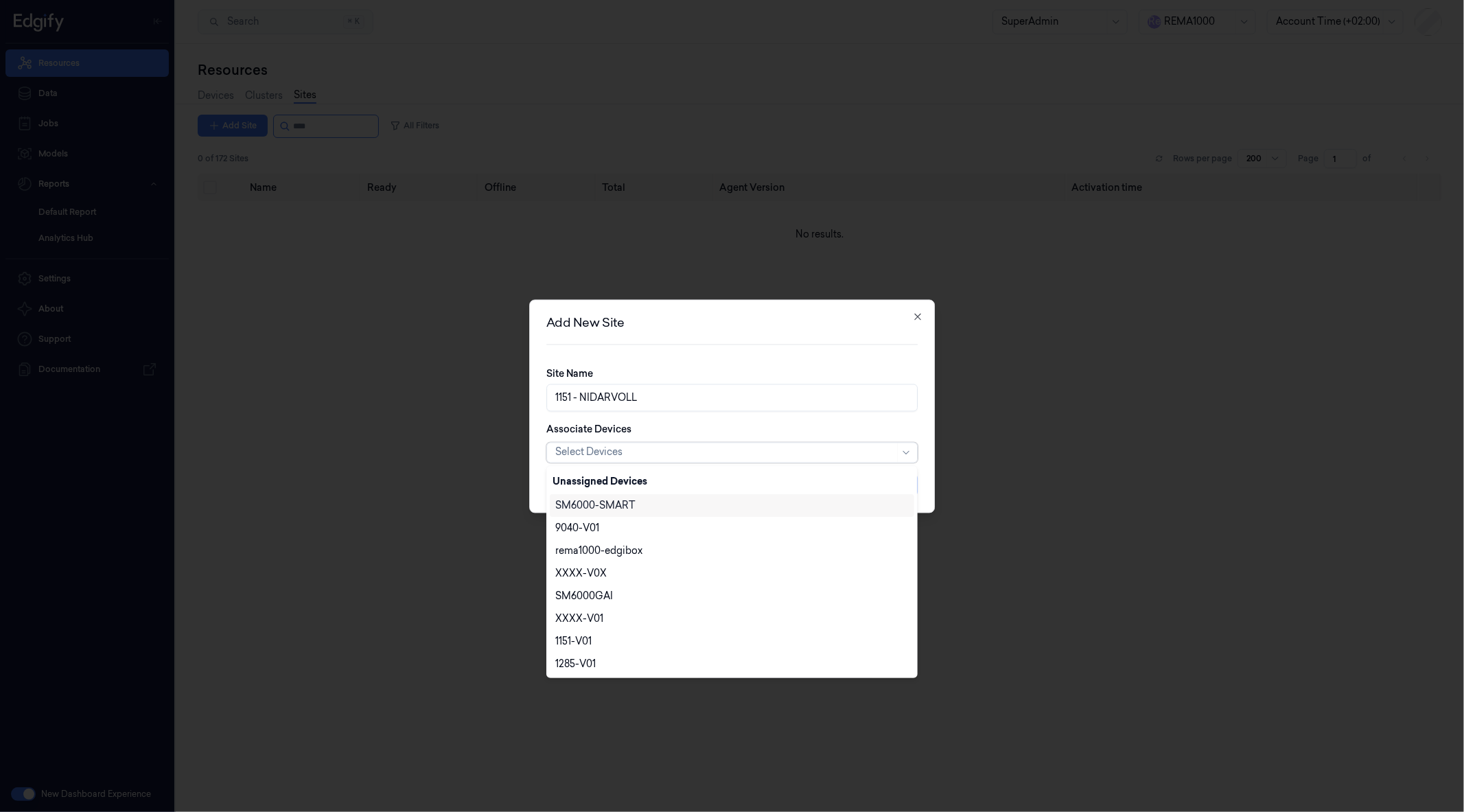
click at [603, 449] on div at bounding box center [725, 452] width 339 height 14
type input "115"
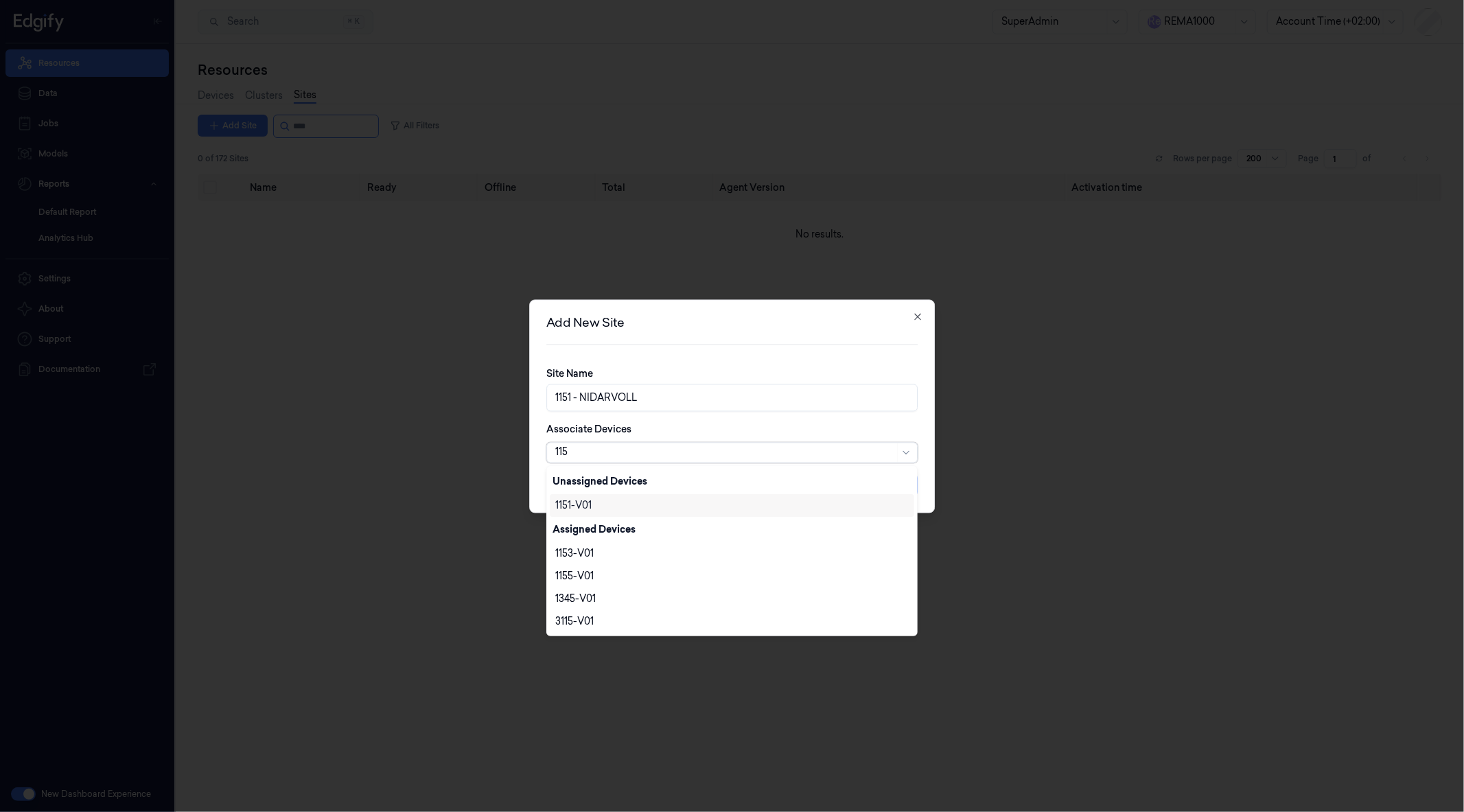
click at [580, 503] on div "1151-V01" at bounding box center [573, 505] width 36 height 14
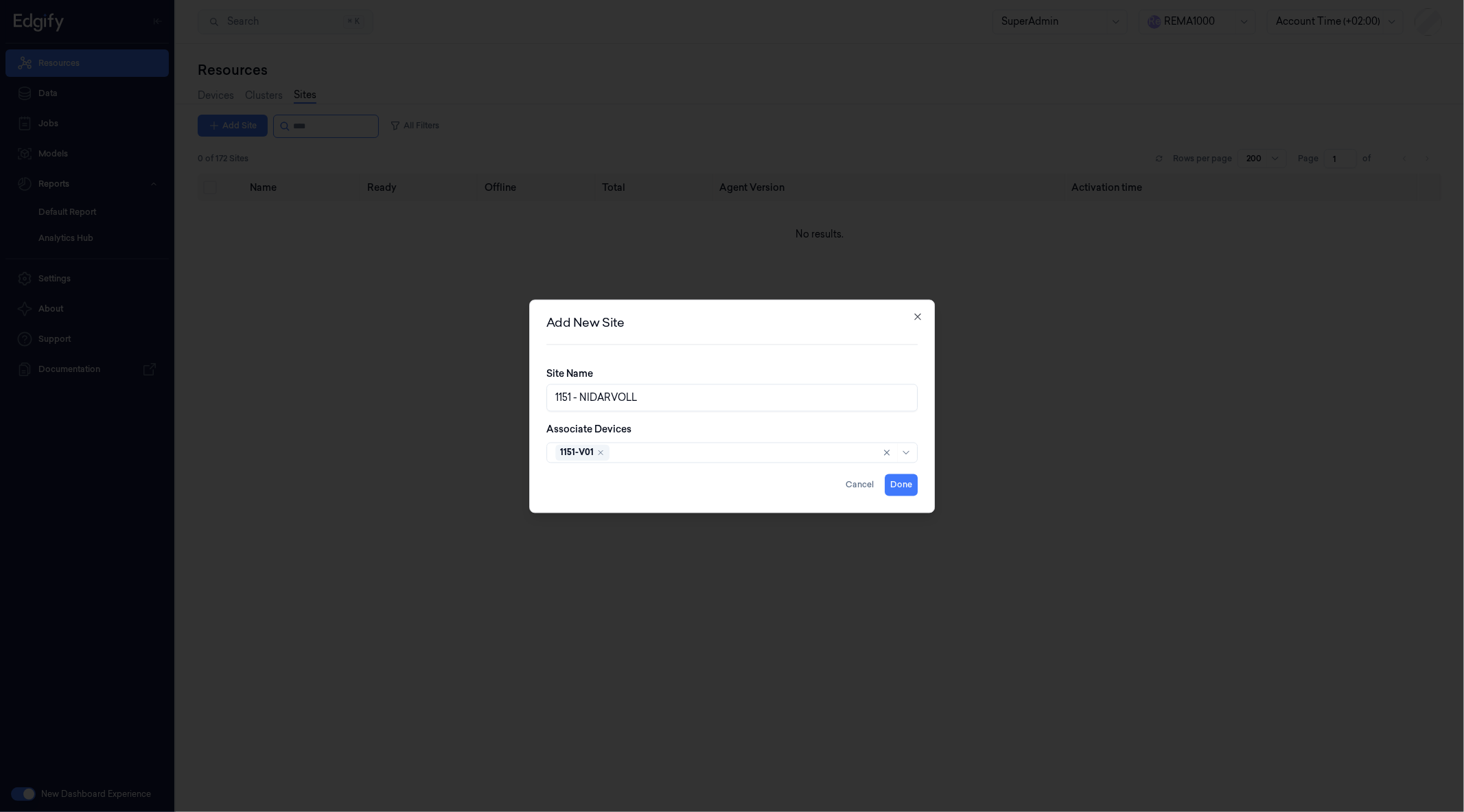
click at [780, 425] on div "Associate Devices 1151-V01" at bounding box center [732, 442] width 372 height 40
click at [911, 483] on button "Done" at bounding box center [902, 484] width 33 height 22
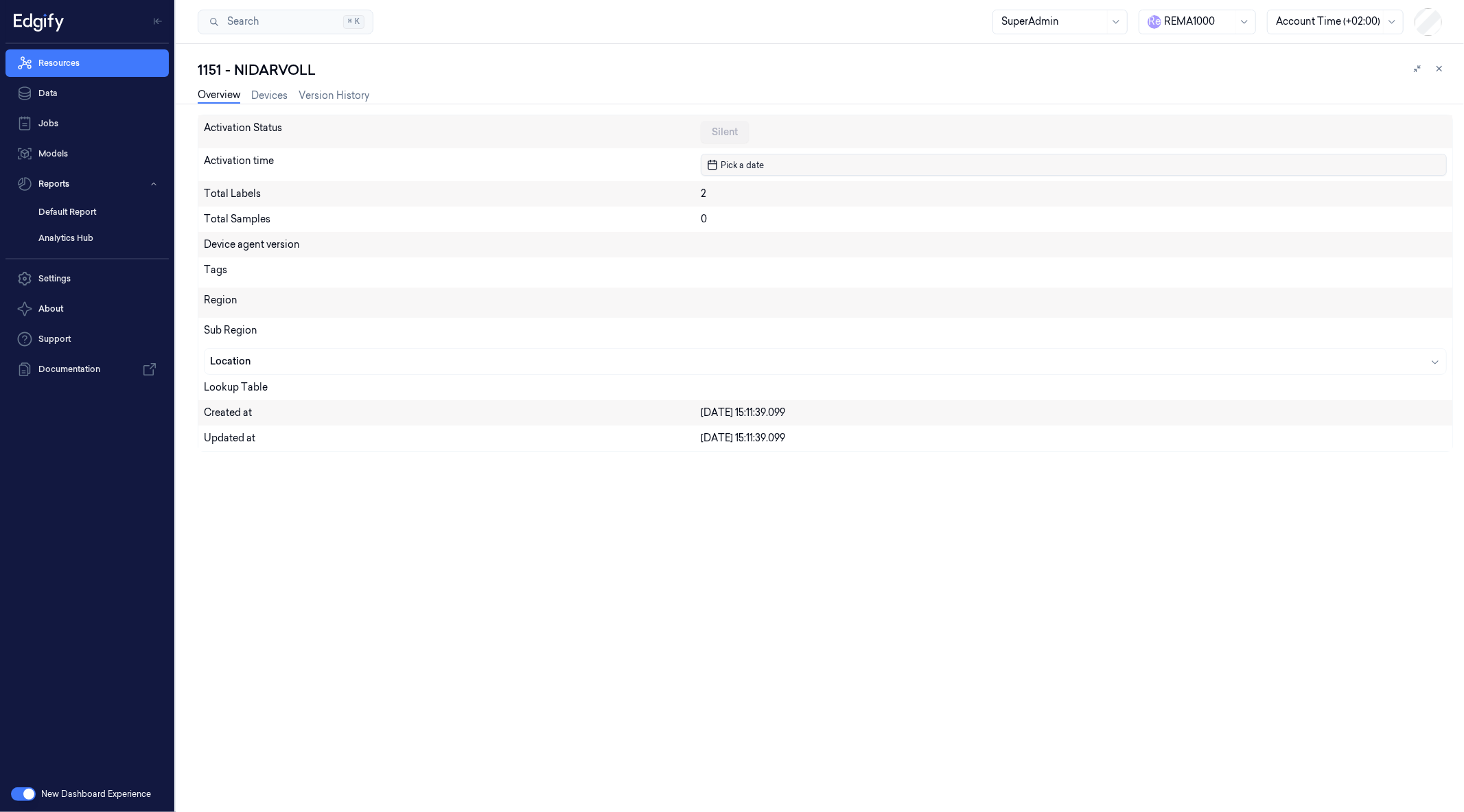
click at [739, 160] on span "Pick a date" at bounding box center [740, 165] width 46 height 13
click at [764, 246] on button "2" at bounding box center [764, 246] width 22 height 22
type input "[DATE] 00:00:00"
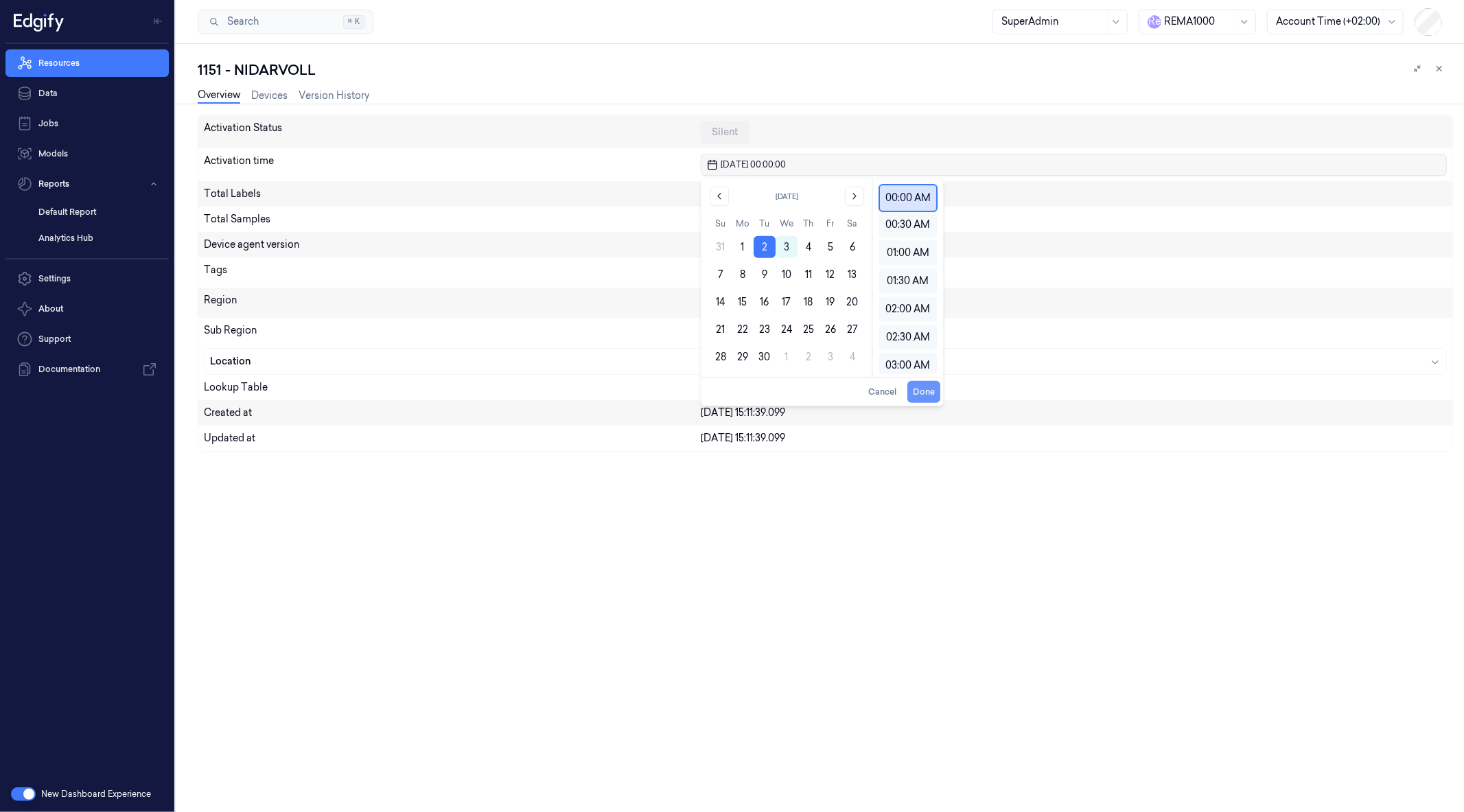
click at [921, 387] on button "Done" at bounding box center [924, 391] width 33 height 22
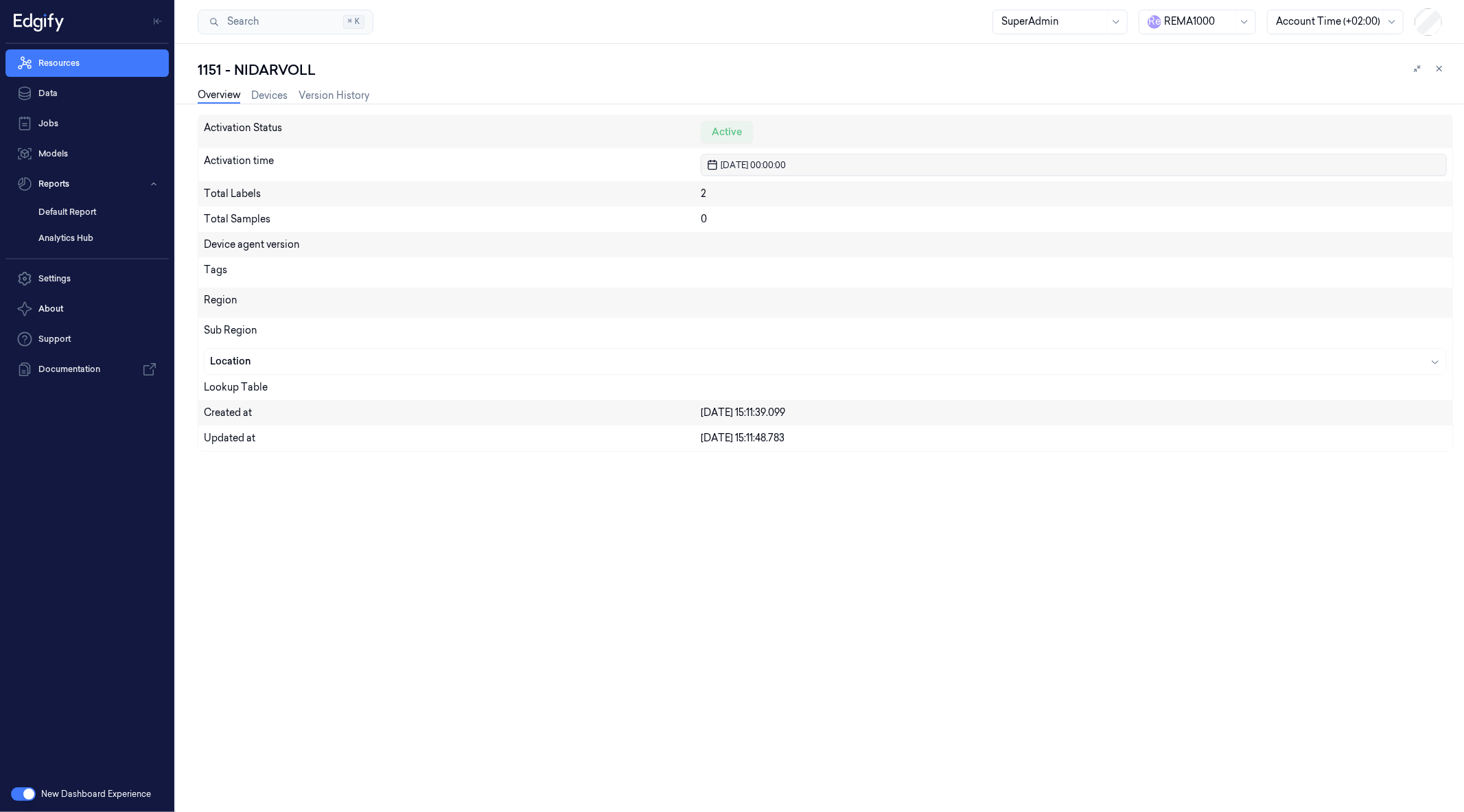
click at [606, 527] on div "Activation Status Active Activation time [DATE] 00:00:00 Total Labels 2 Total S…" at bounding box center [825, 464] width 1255 height 698
click at [108, 61] on link "Resources" at bounding box center [87, 62] width 163 height 27
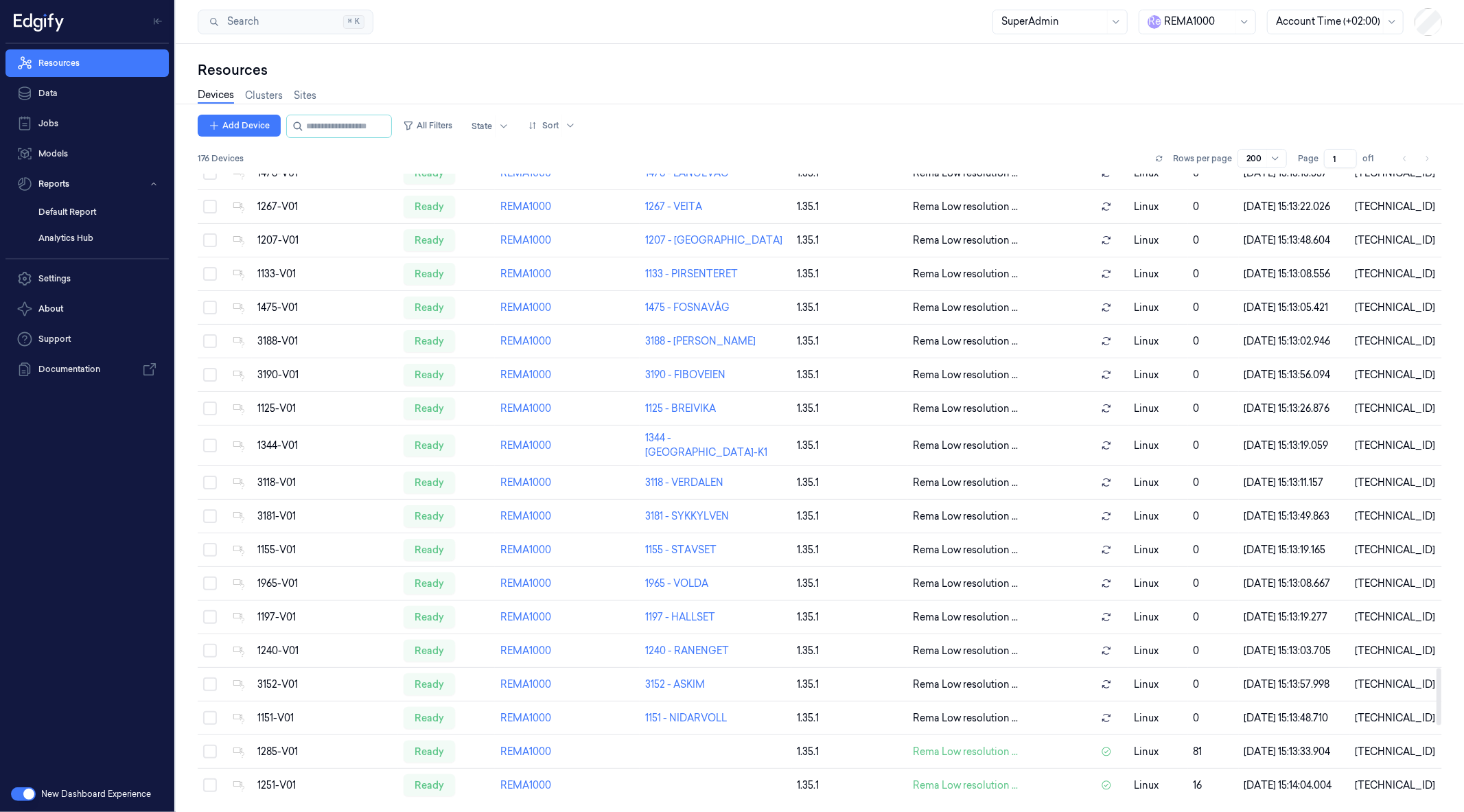
scroll to position [6516, 0]
click at [306, 93] on link "Sites" at bounding box center [305, 96] width 23 height 16
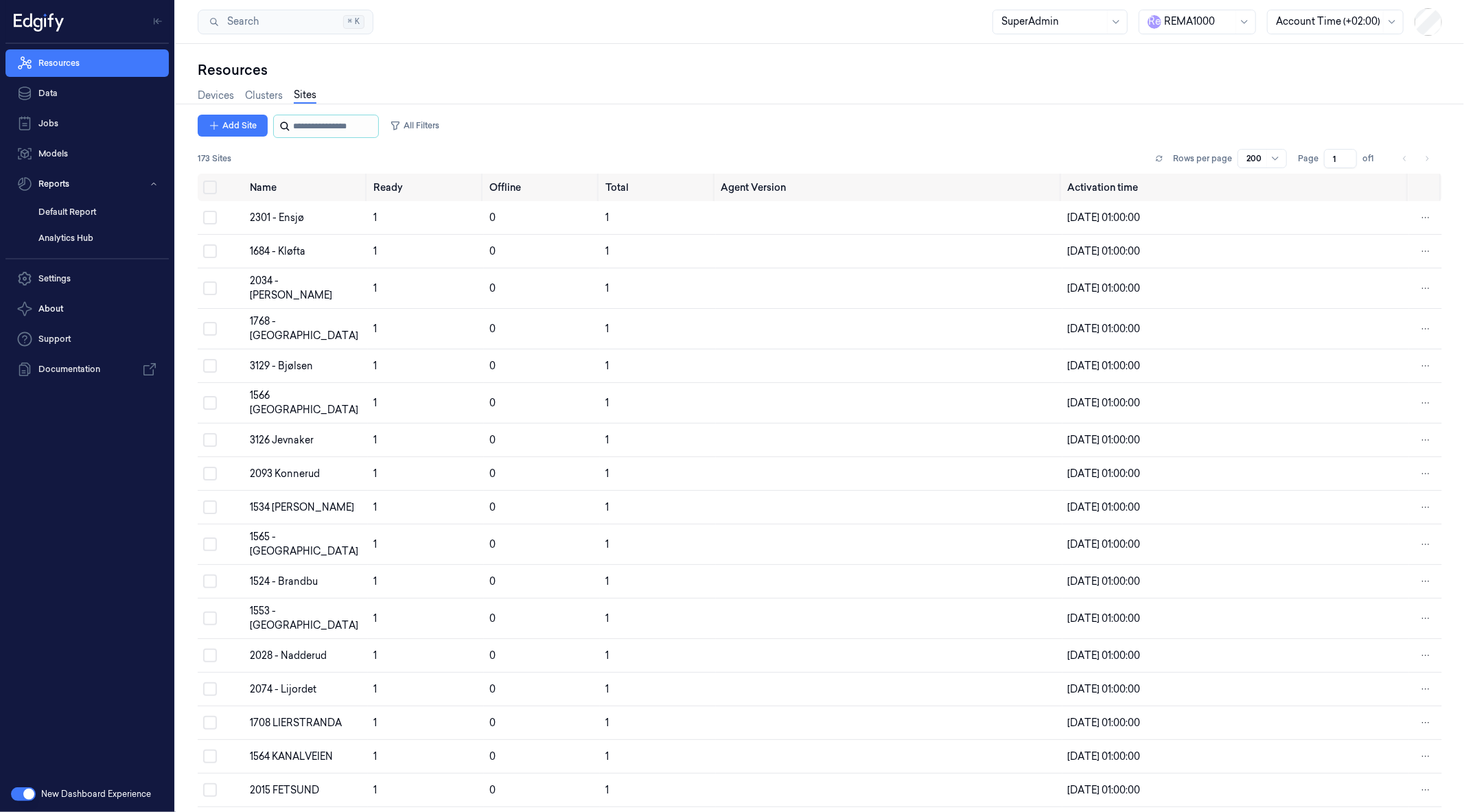
click at [317, 121] on input "string" at bounding box center [334, 125] width 82 height 22
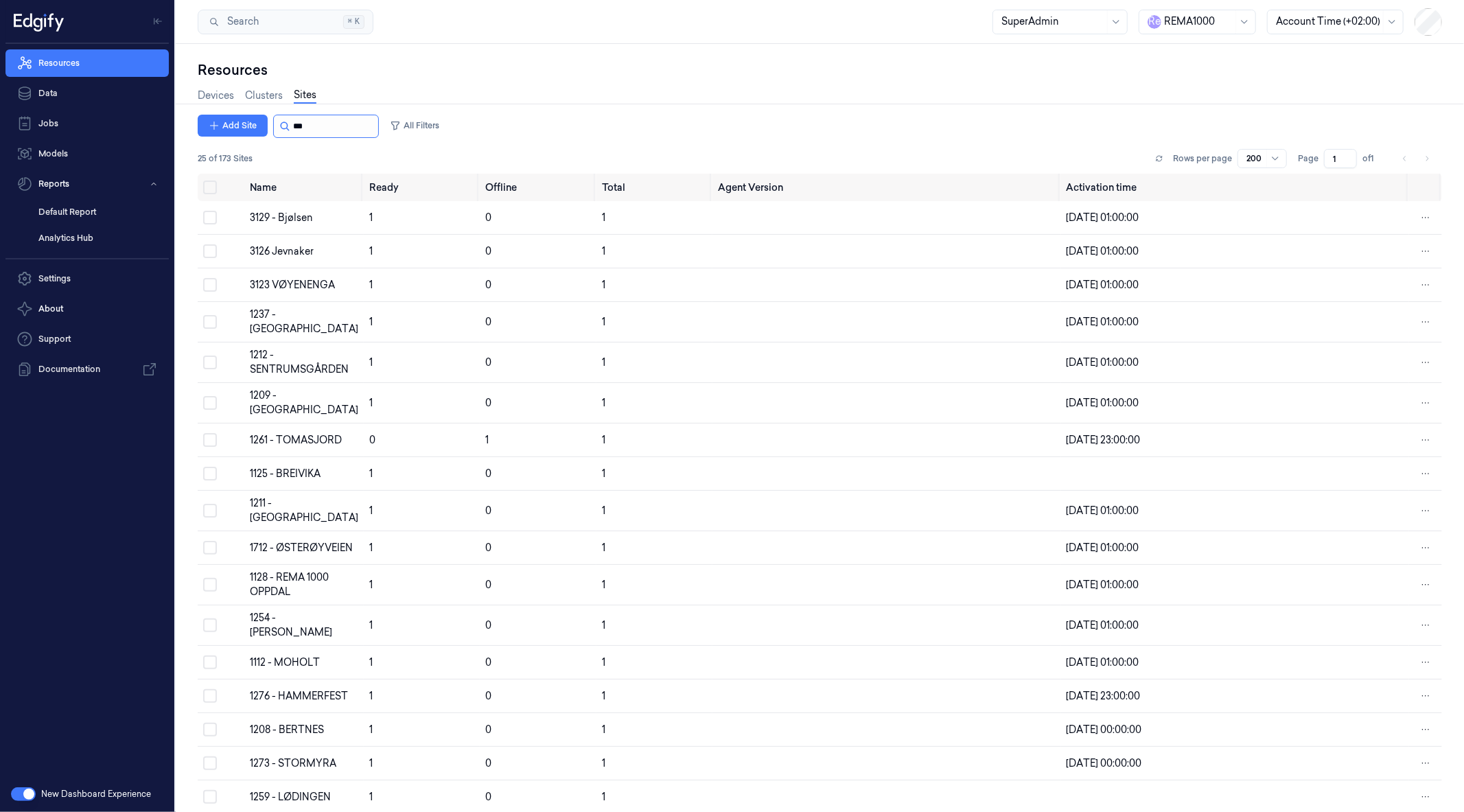
type input "****"
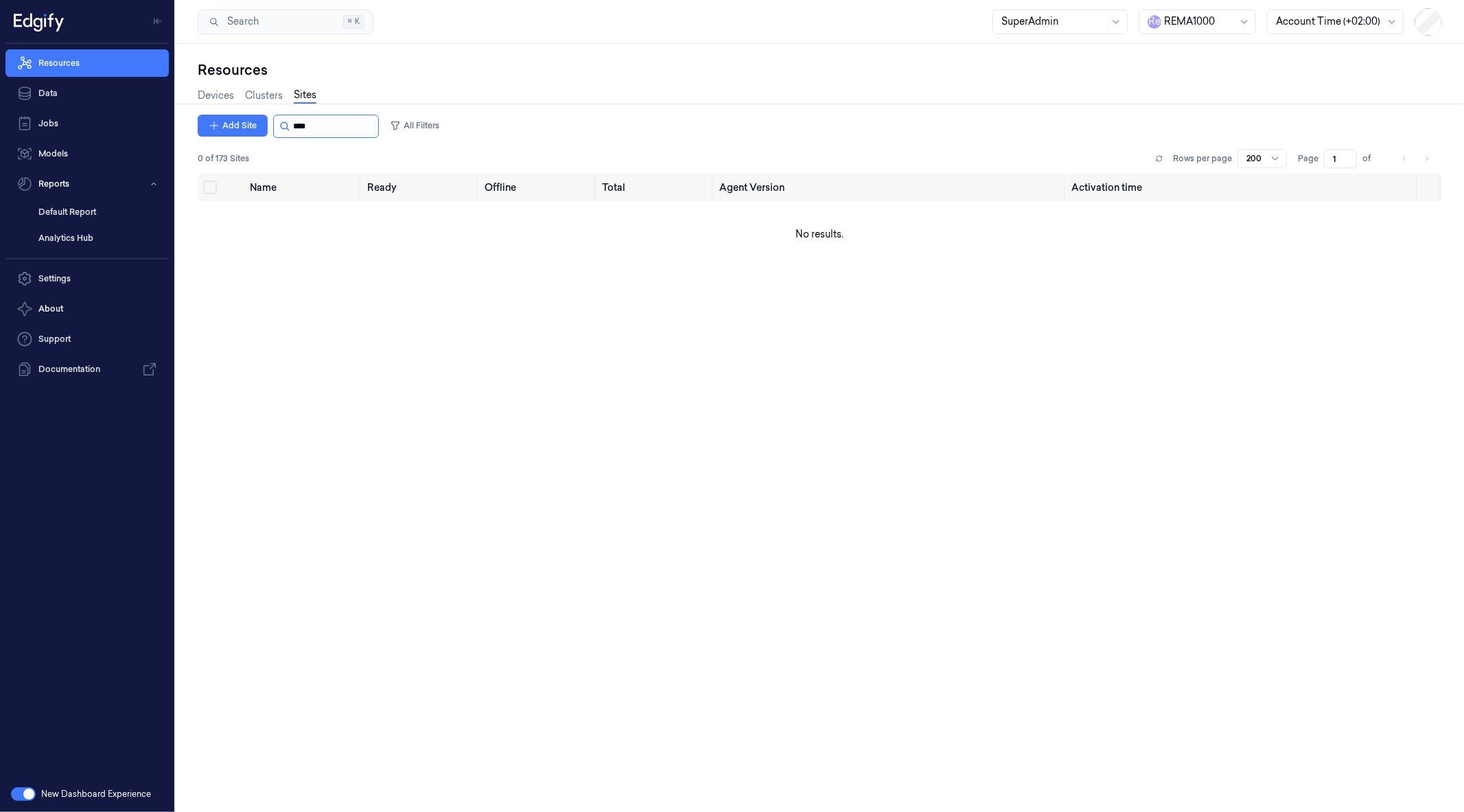
click at [317, 127] on input "string" at bounding box center [334, 125] width 82 height 22
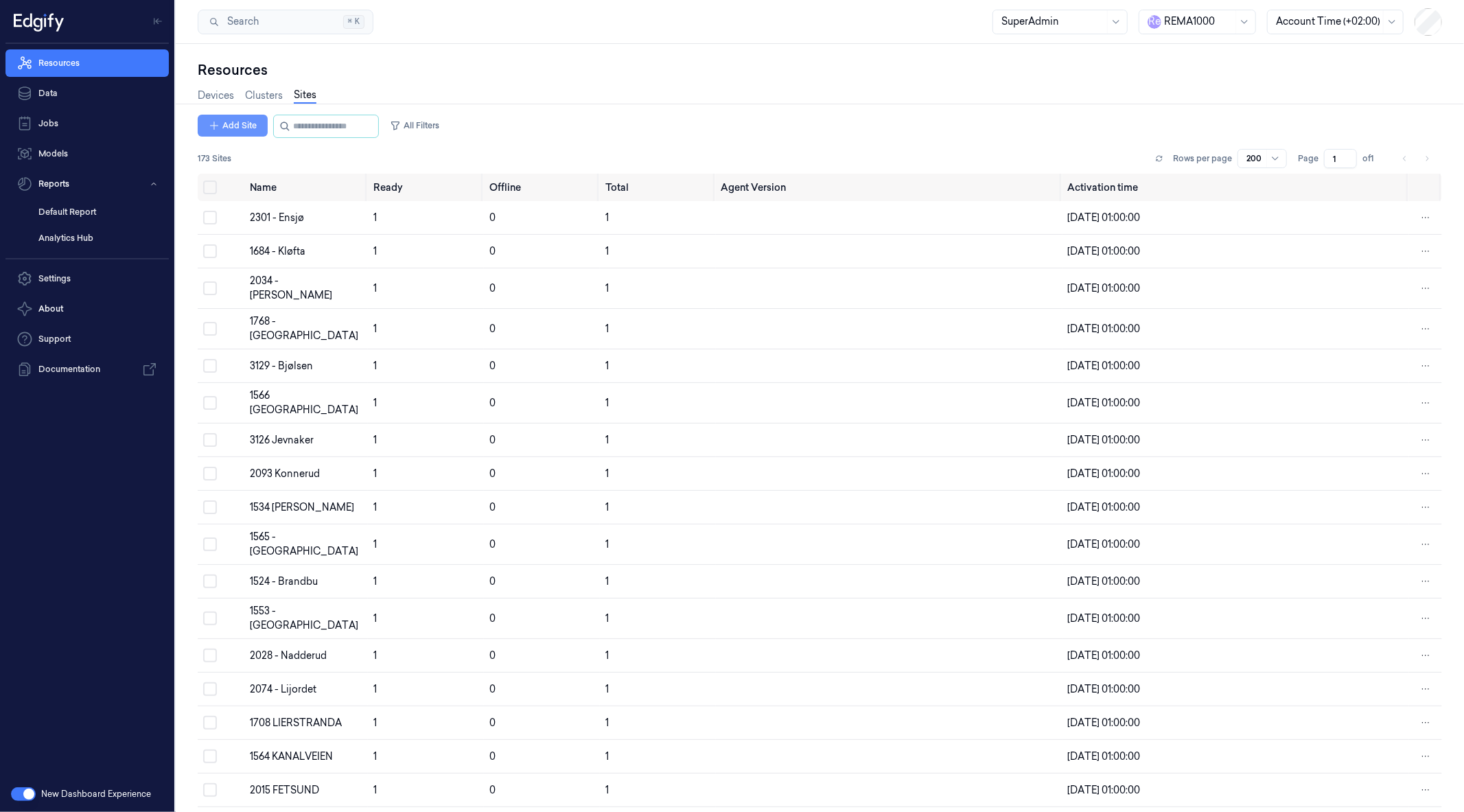
click at [231, 117] on button "Add Site" at bounding box center [232, 125] width 70 height 22
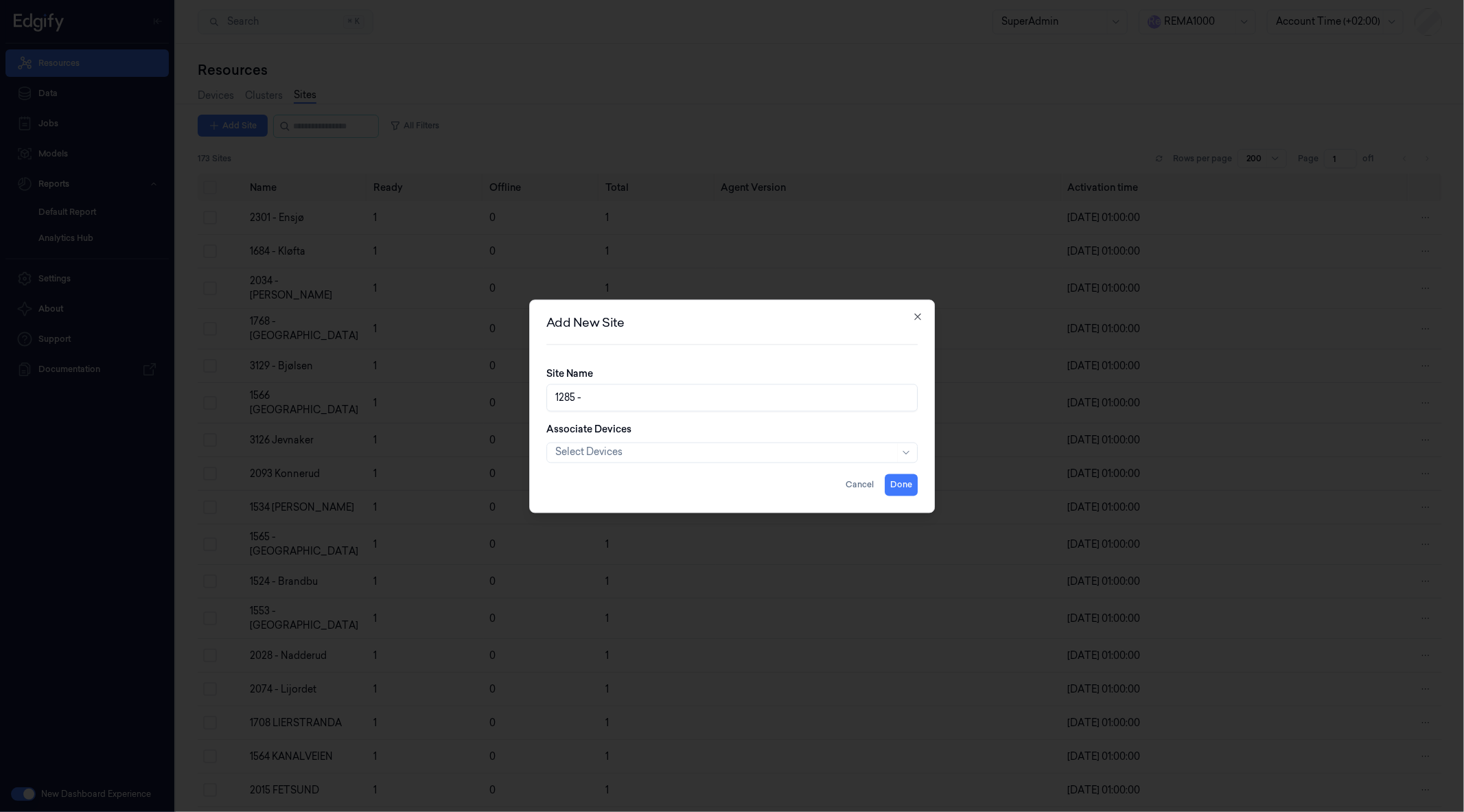
click at [683, 395] on input "1285 -" at bounding box center [732, 396] width 372 height 27
paste input "NYRUD"
type input "1285 - [GEOGRAPHIC_DATA]"
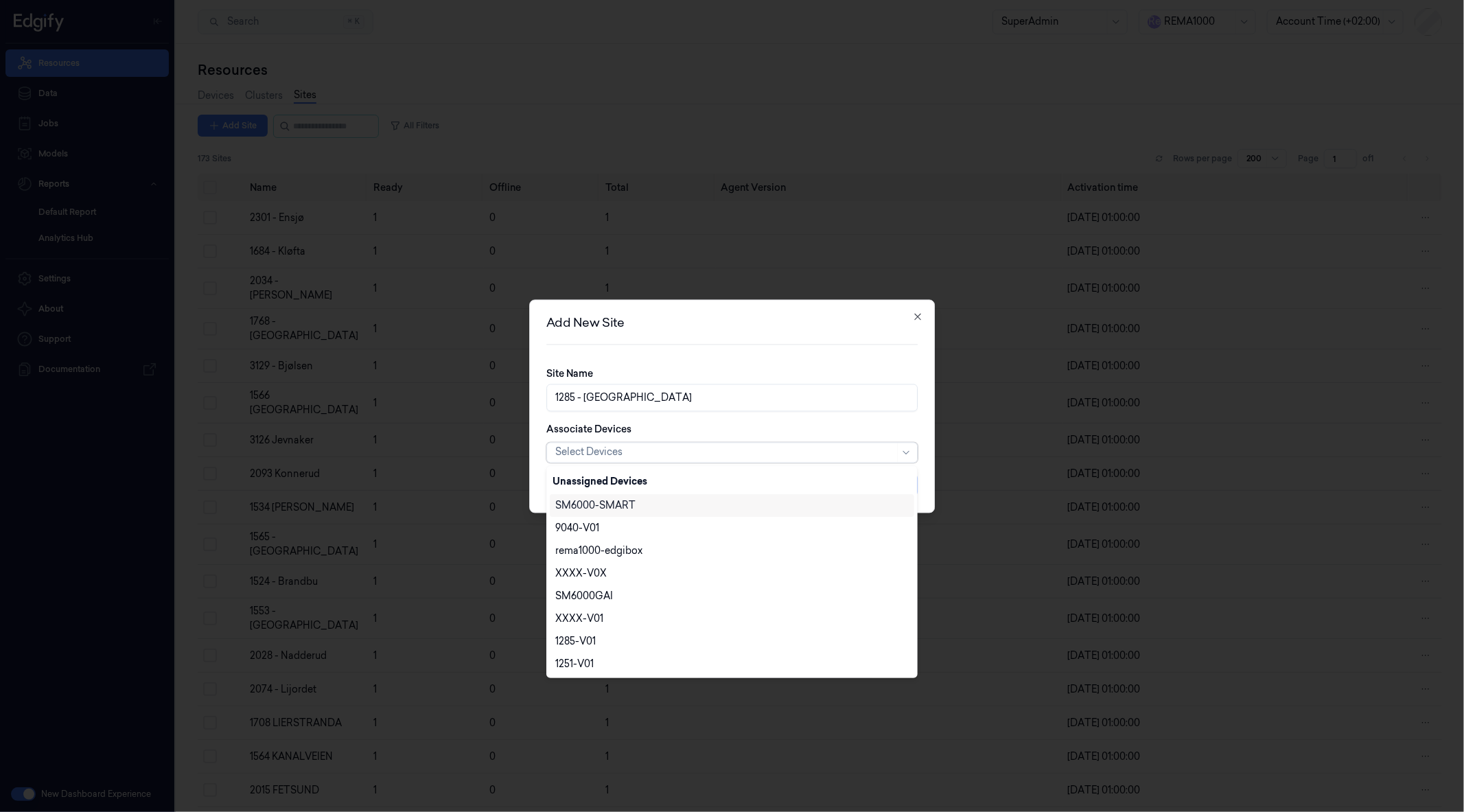
click at [653, 443] on div "Select Devices" at bounding box center [725, 452] width 339 height 19
type input "128"
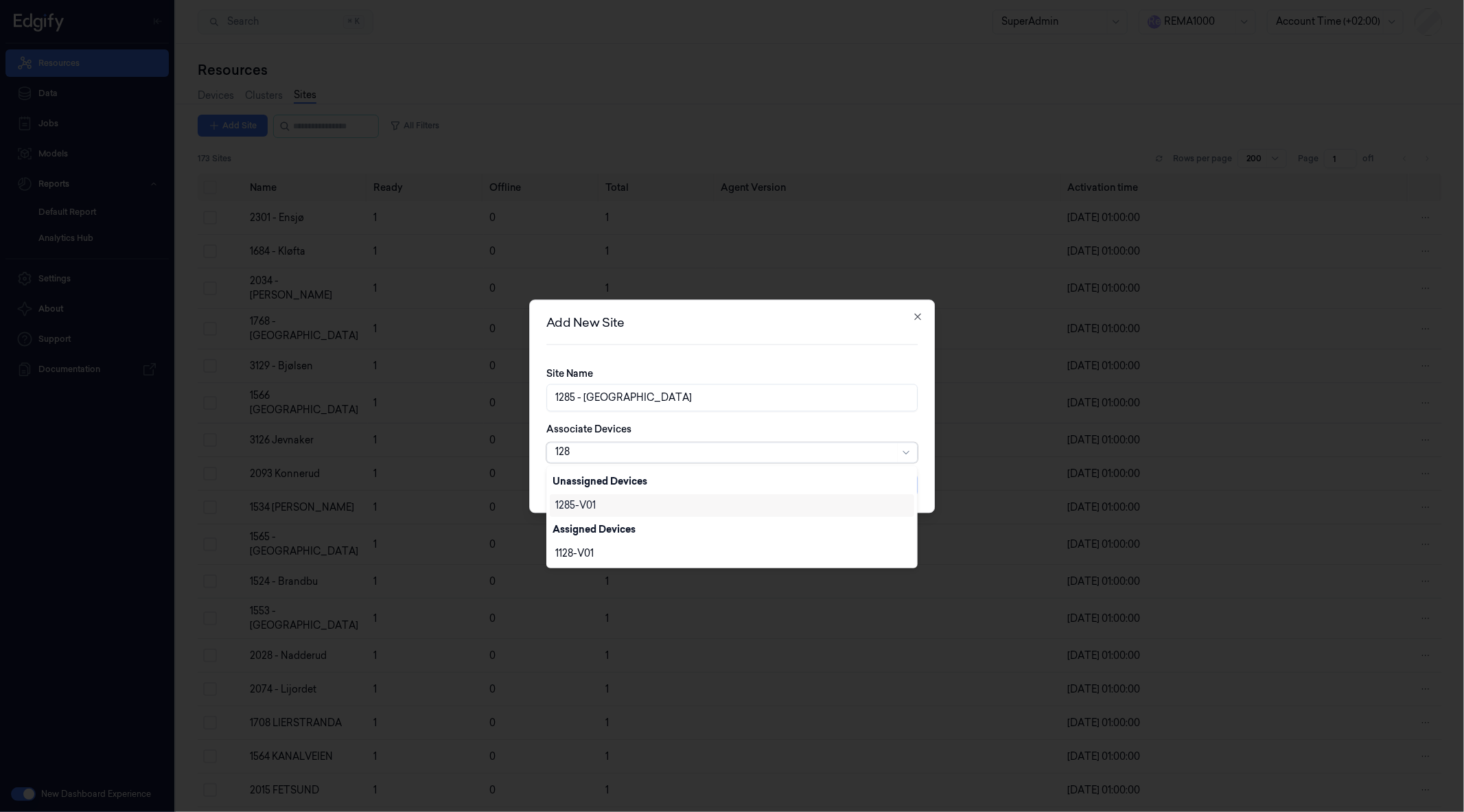
click at [579, 498] on div "1285-V01" at bounding box center [575, 505] width 40 height 14
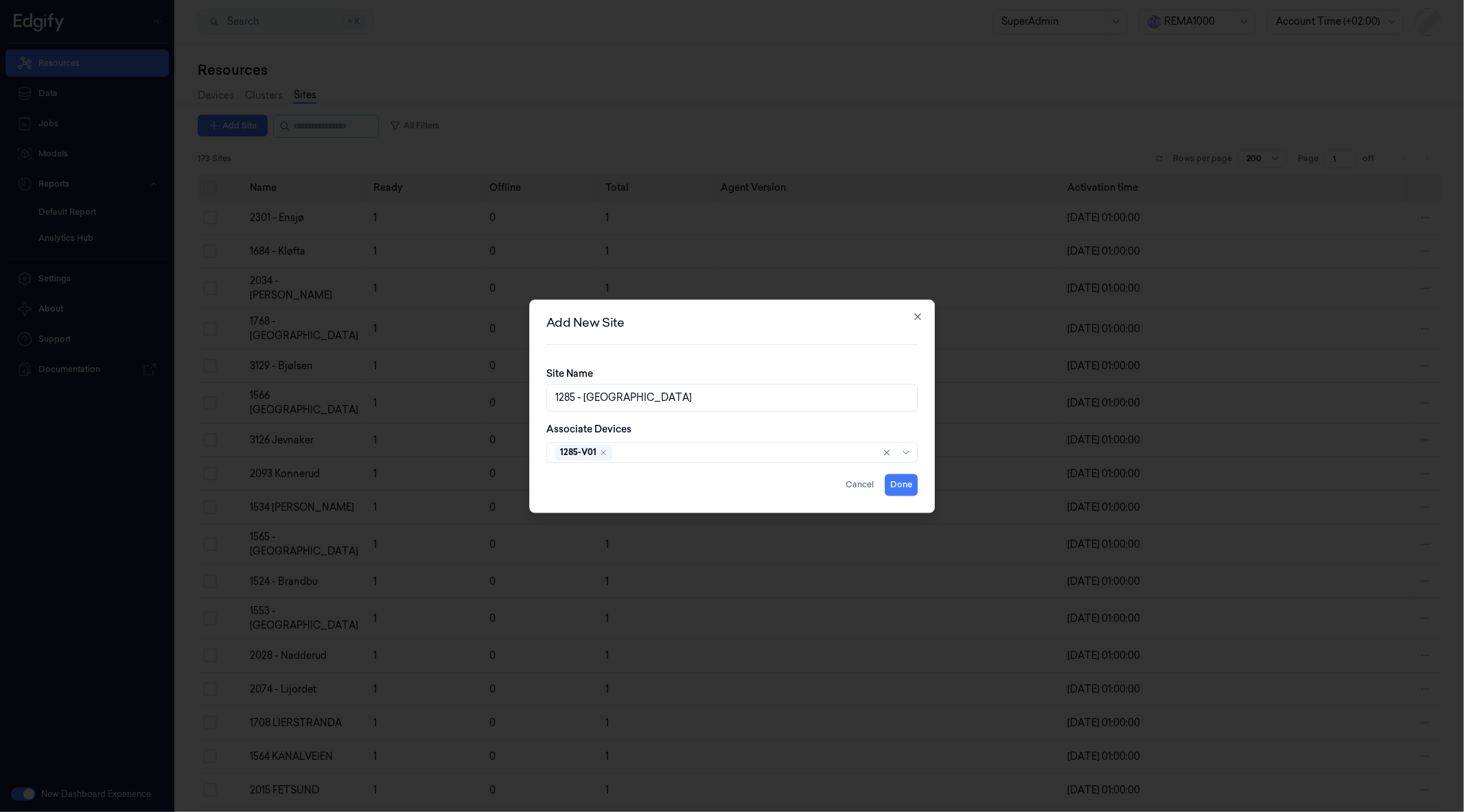
click at [851, 424] on div "Associate Devices 1285-V01" at bounding box center [732, 442] width 372 height 40
click at [903, 484] on button "Done" at bounding box center [902, 484] width 33 height 22
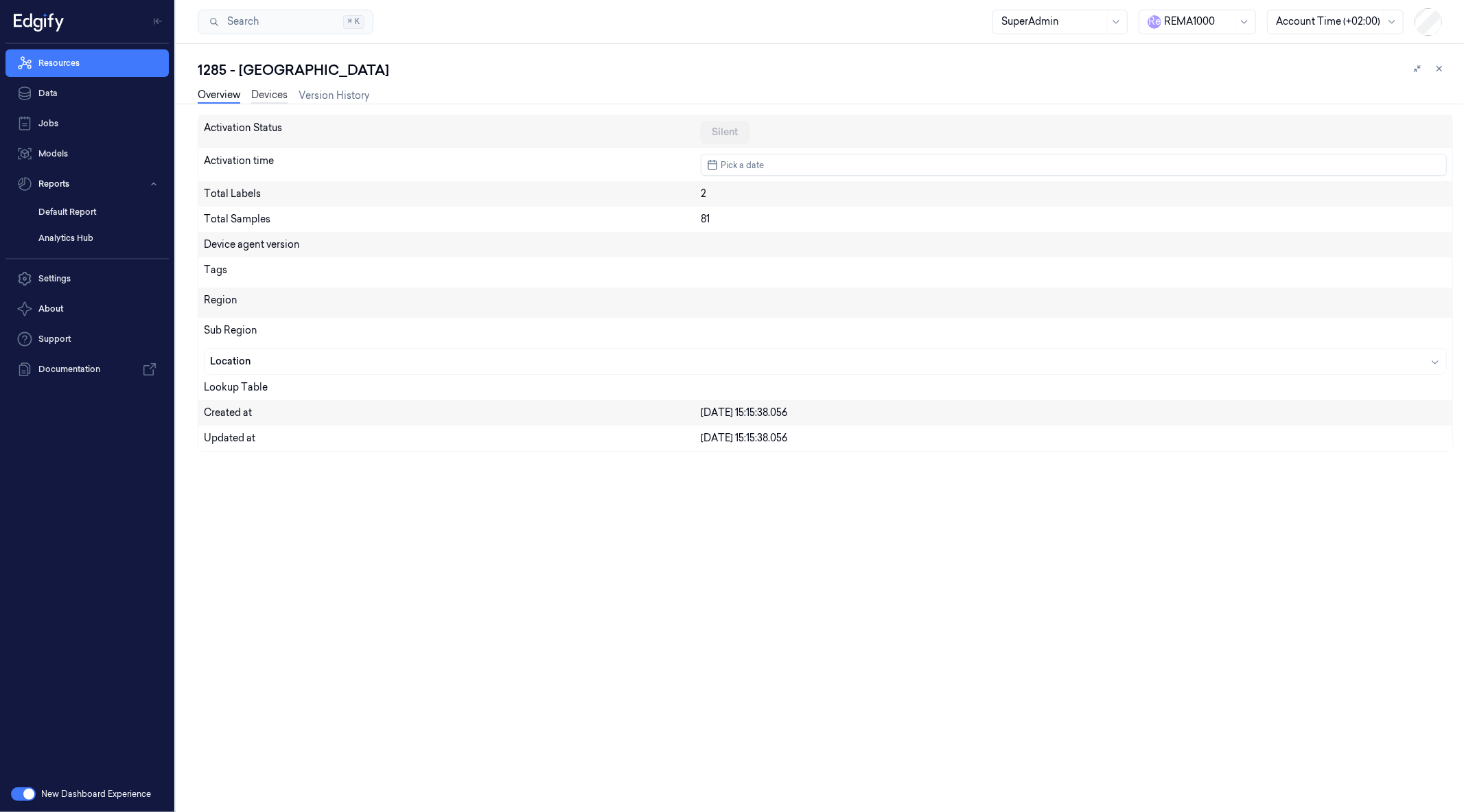
click at [255, 91] on link "Devices" at bounding box center [268, 96] width 36 height 16
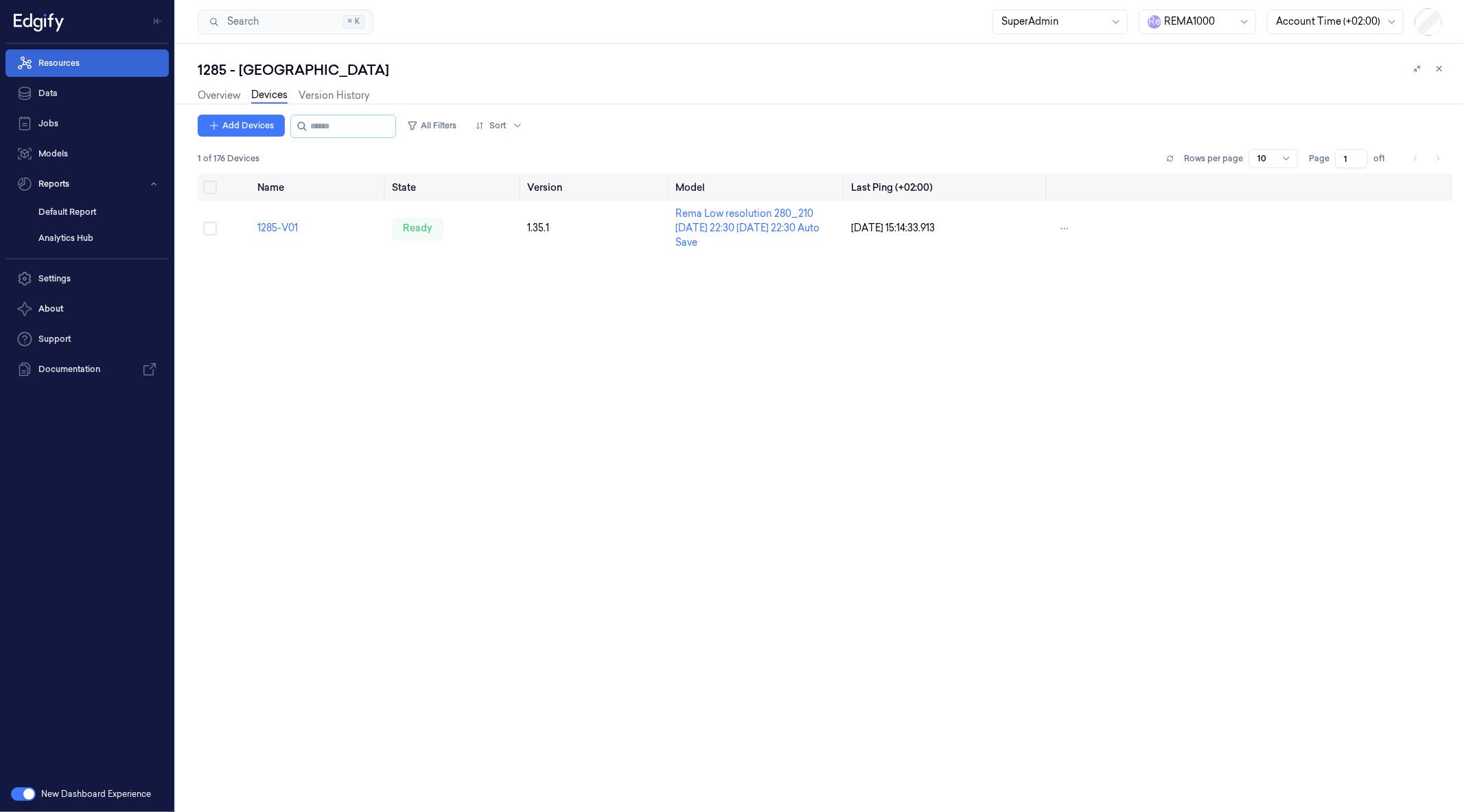
click at [101, 68] on link "Resources" at bounding box center [87, 62] width 163 height 27
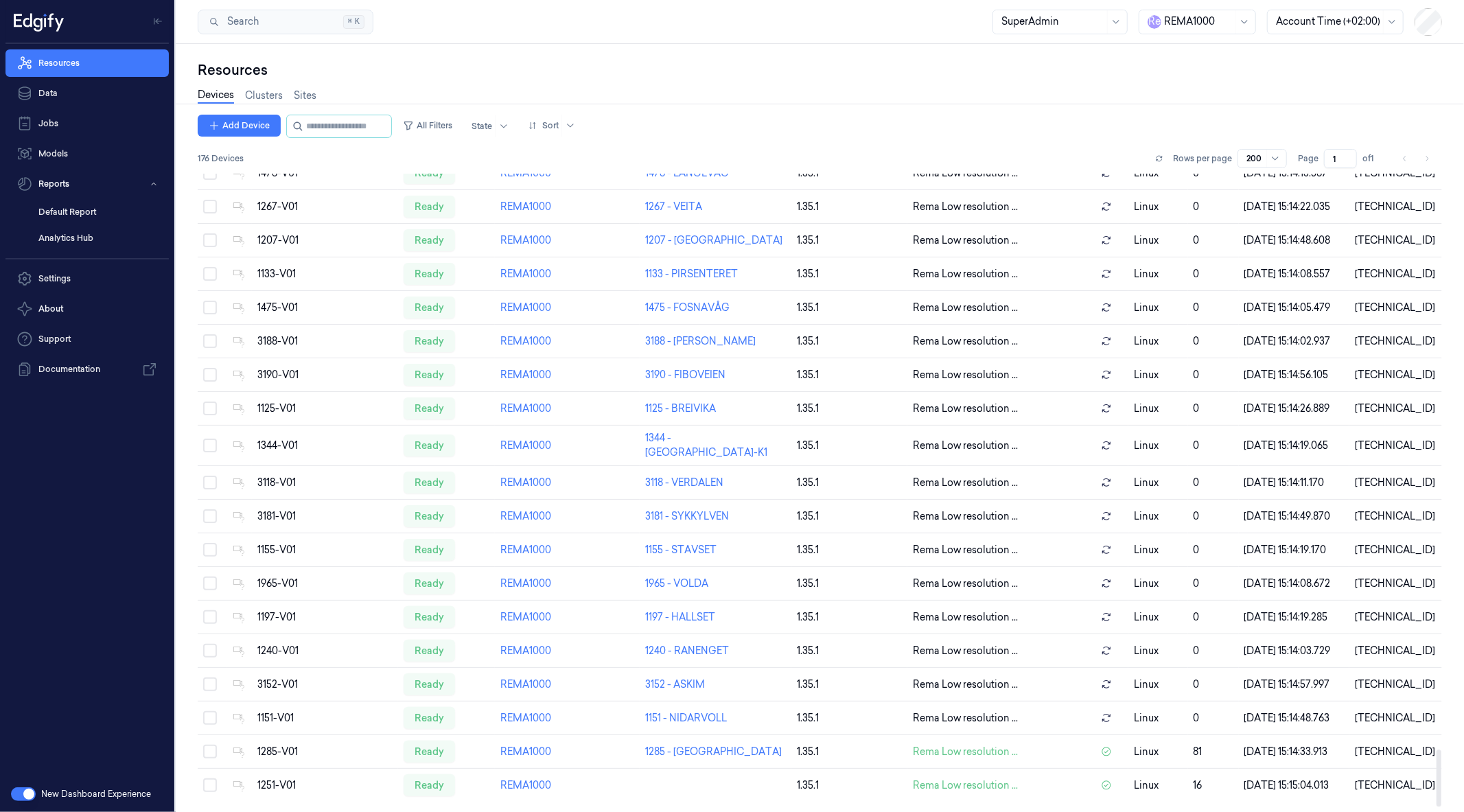
scroll to position [6523, 0]
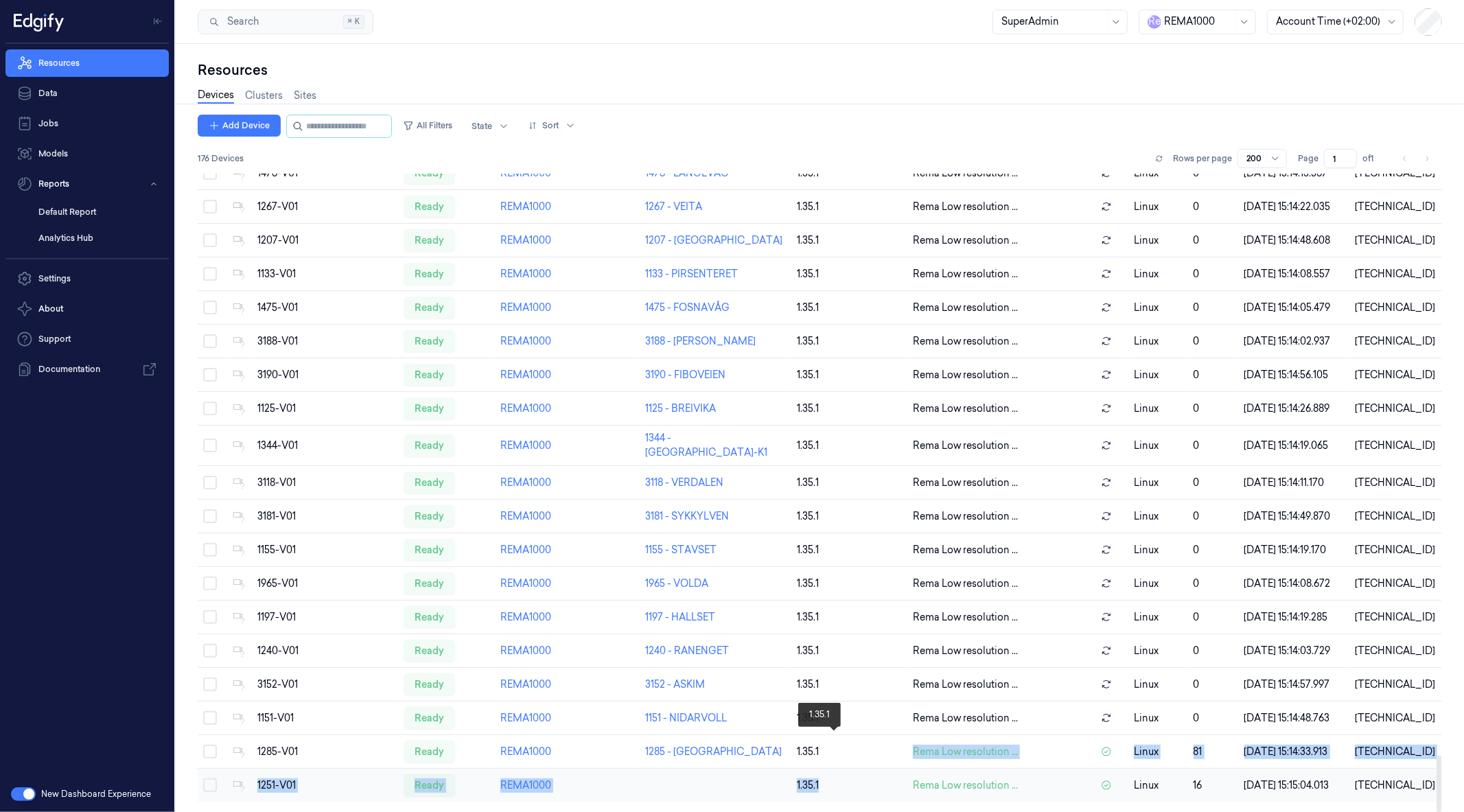
drag, startPoint x: 821, startPoint y: 737, endPoint x: 890, endPoint y: 762, distance: 73.4
click at [632, 785] on td "REMA1000" at bounding box center [568, 785] width 146 height 33
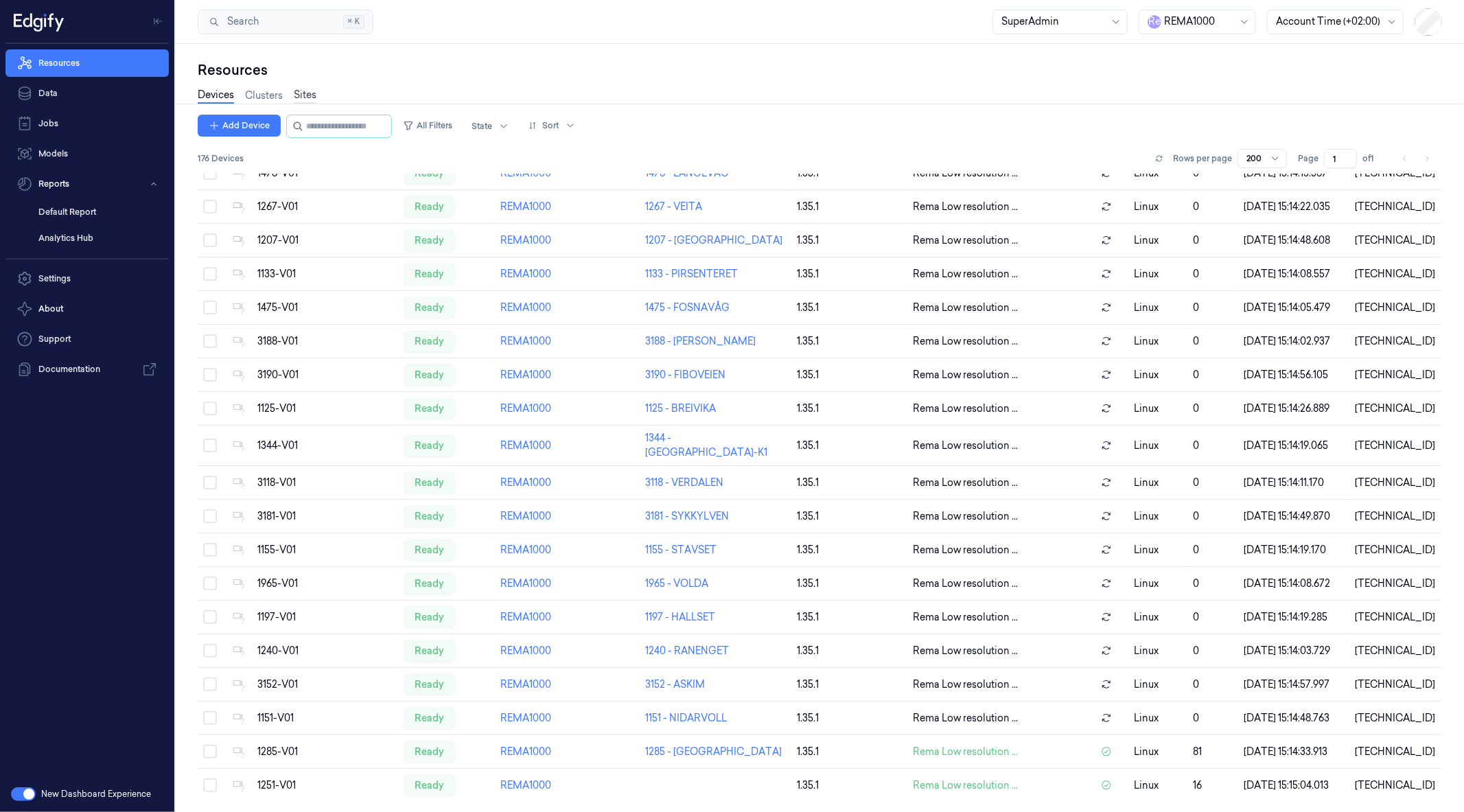
click at [310, 98] on link "Sites" at bounding box center [305, 96] width 23 height 16
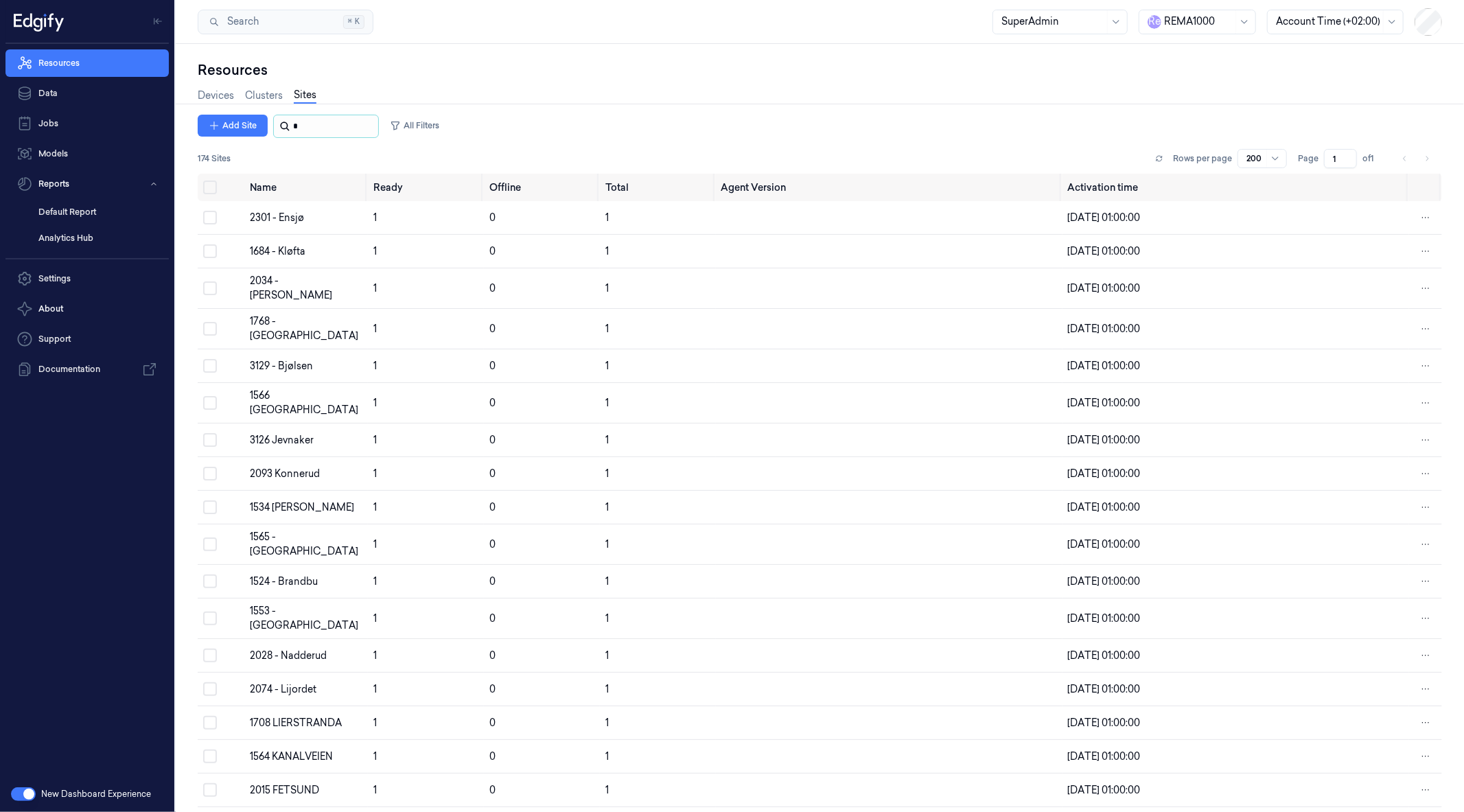
click at [316, 127] on input "string" at bounding box center [334, 125] width 82 height 22
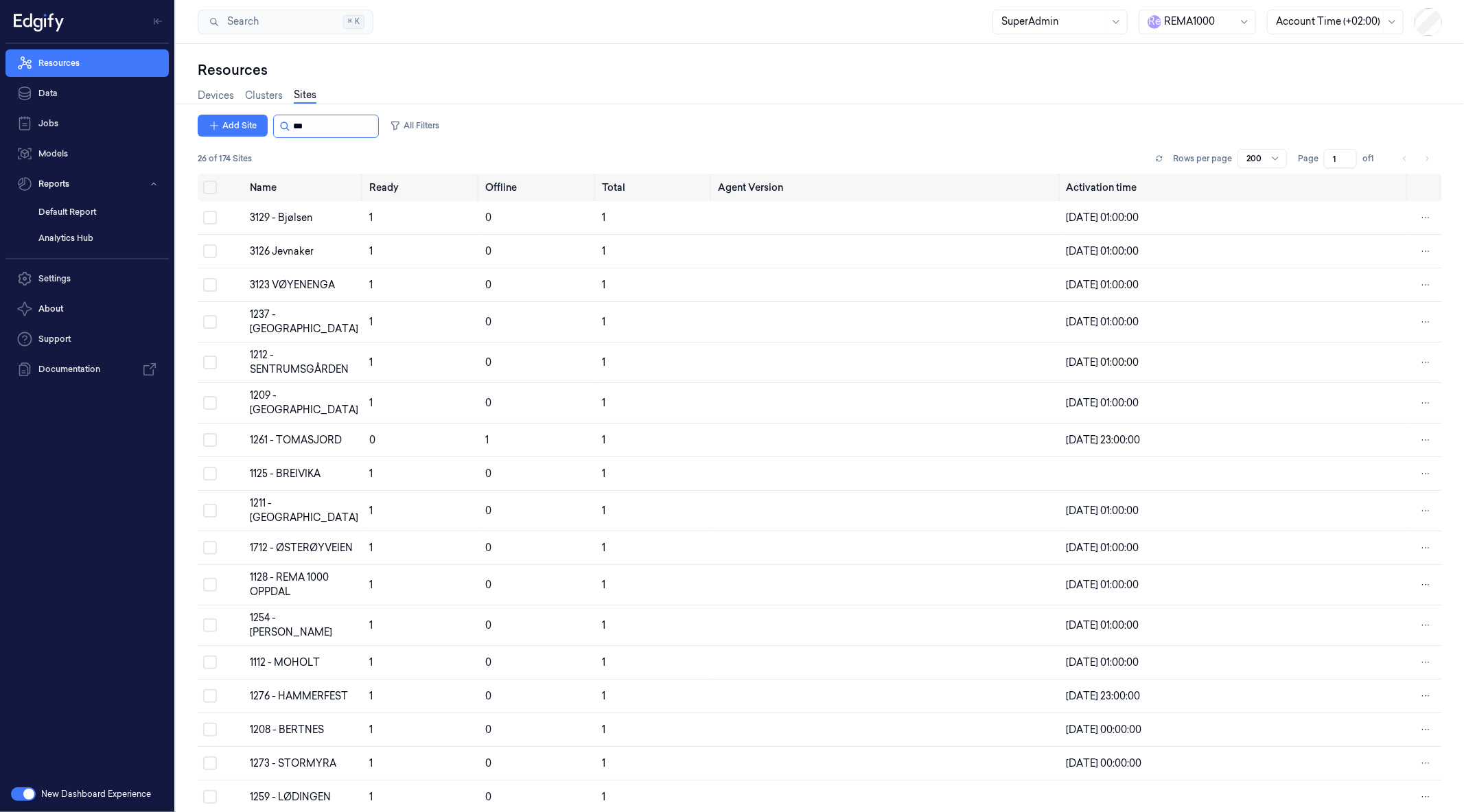
type input "****"
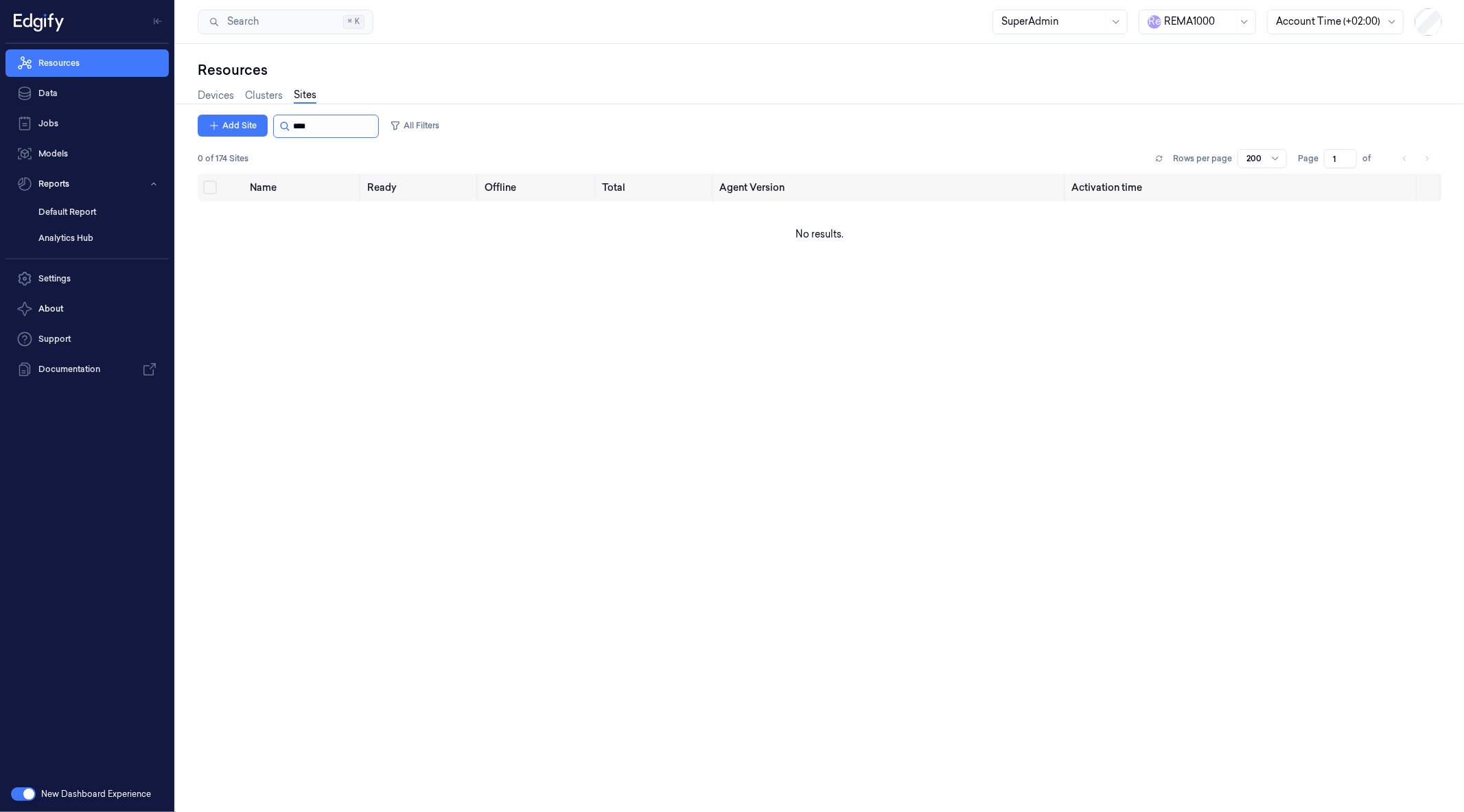
click at [316, 127] on input "string" at bounding box center [334, 125] width 82 height 22
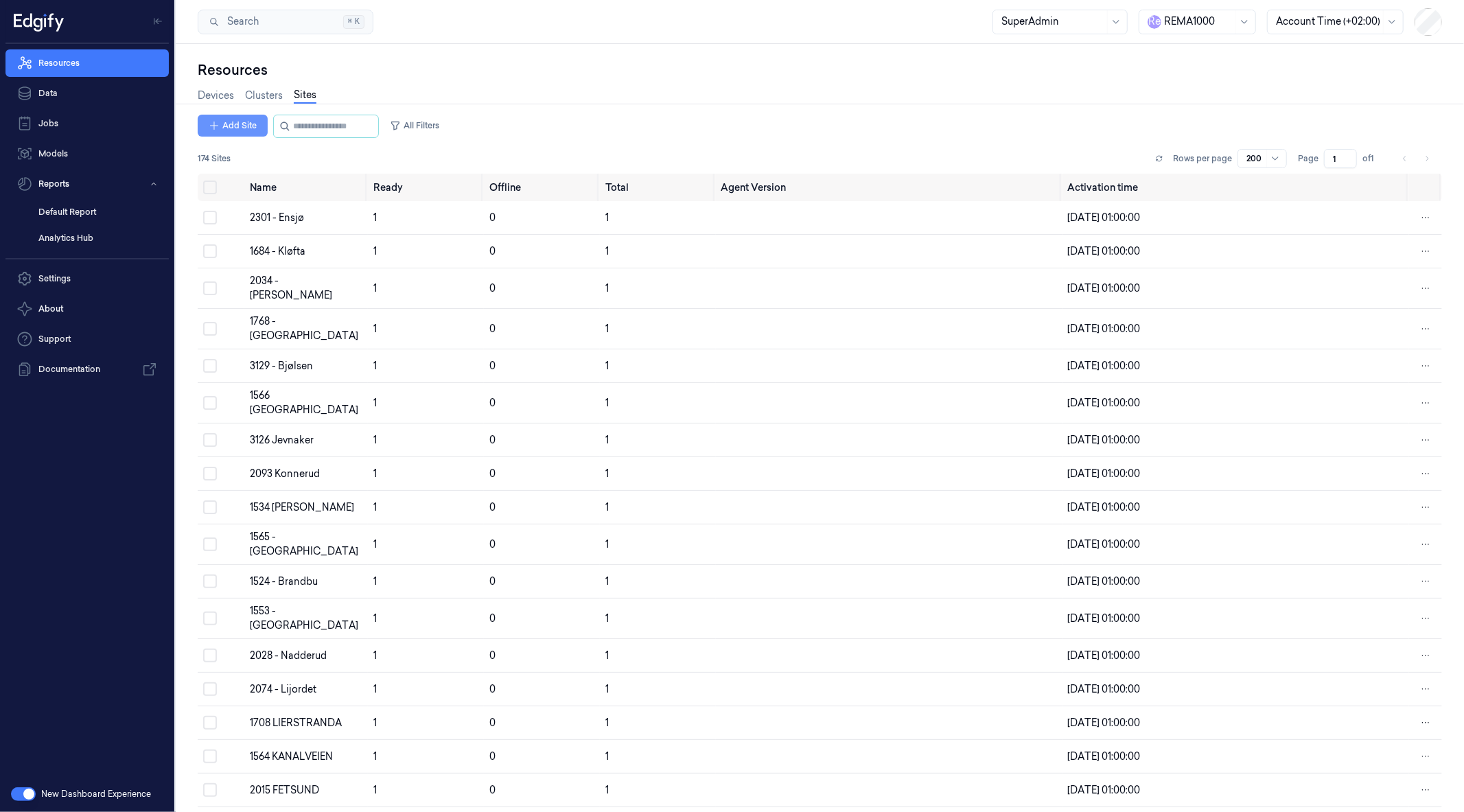
click at [226, 127] on button "Add Site" at bounding box center [232, 125] width 70 height 22
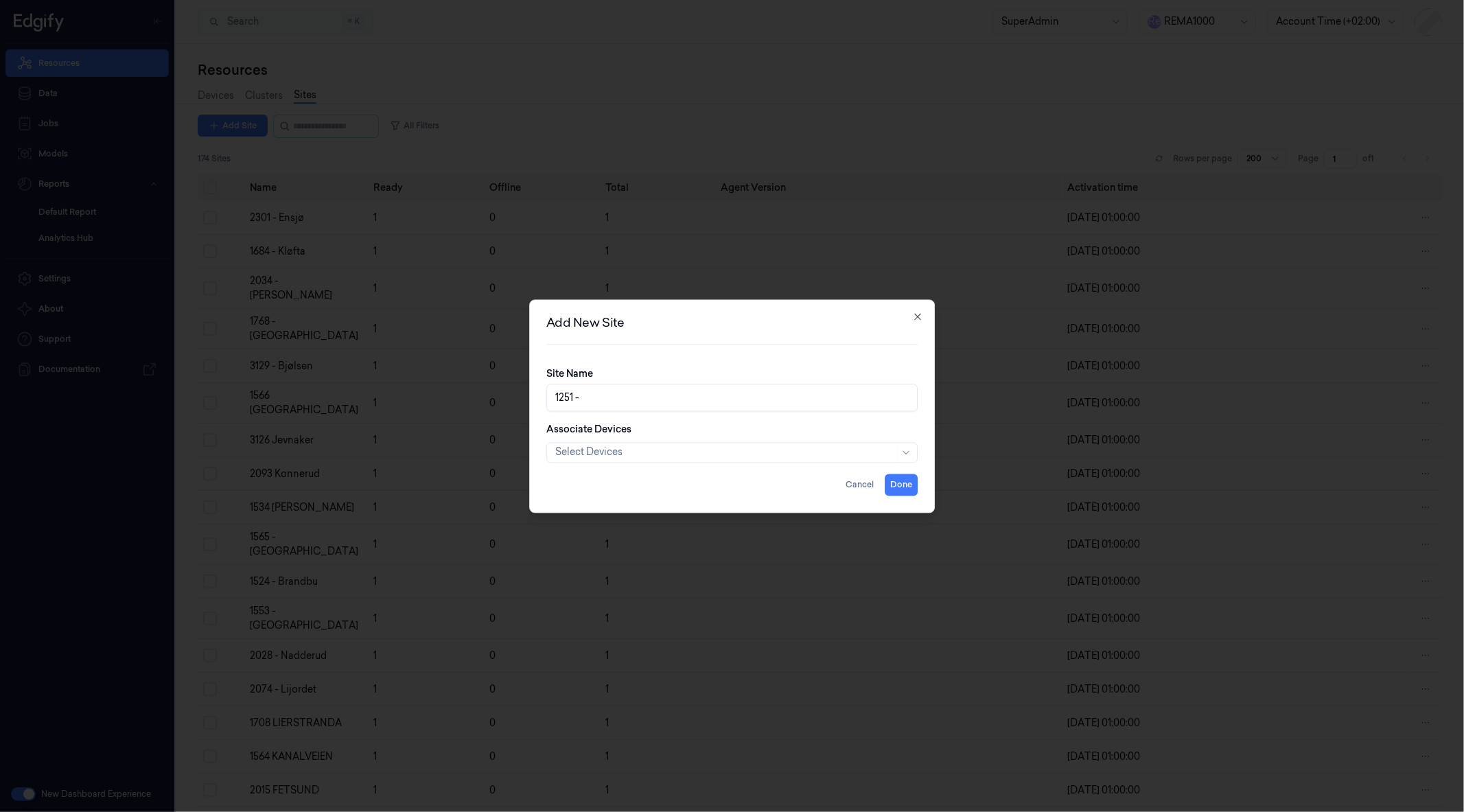
click at [644, 345] on div "Add New Site Site Name 1251 - Associate Devices Select Devices Cancel Done Close" at bounding box center [732, 405] width 406 height 213
paste input "HALSØY"
click at [644, 402] on input "1251 - [GEOGRAPHIC_DATA]" at bounding box center [732, 396] width 372 height 27
type input "1251 - [GEOGRAPHIC_DATA]"
click at [604, 450] on div at bounding box center [725, 452] width 339 height 14
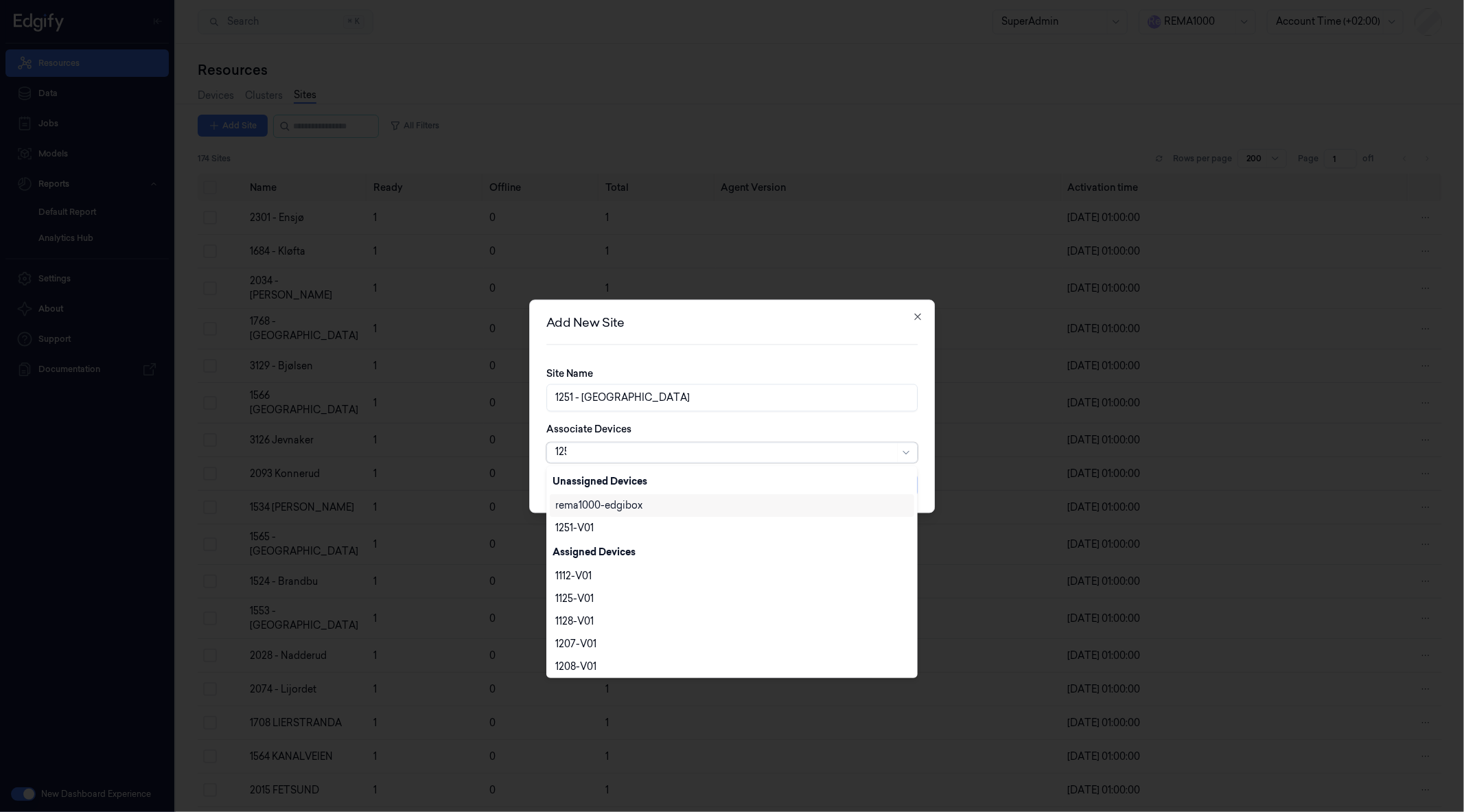
type input "1251"
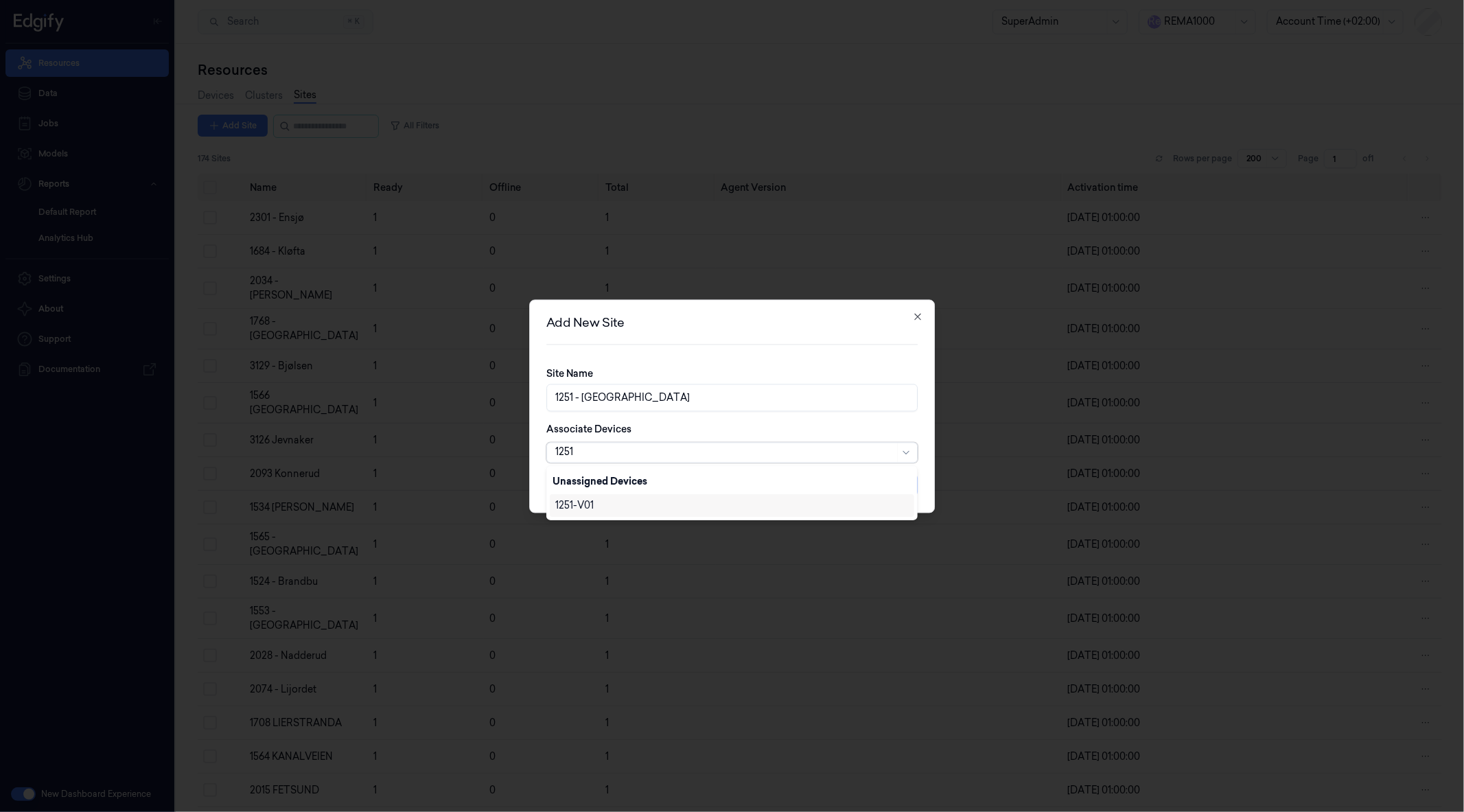
click at [584, 498] on div "1251-V01" at bounding box center [575, 505] width 39 height 14
click at [777, 414] on div "Site Name 1251 - HALSØY Associate Devices 1251-V01" at bounding box center [732, 420] width 372 height 107
click at [894, 477] on button "Done" at bounding box center [902, 484] width 33 height 22
